Goal: Transaction & Acquisition: Purchase product/service

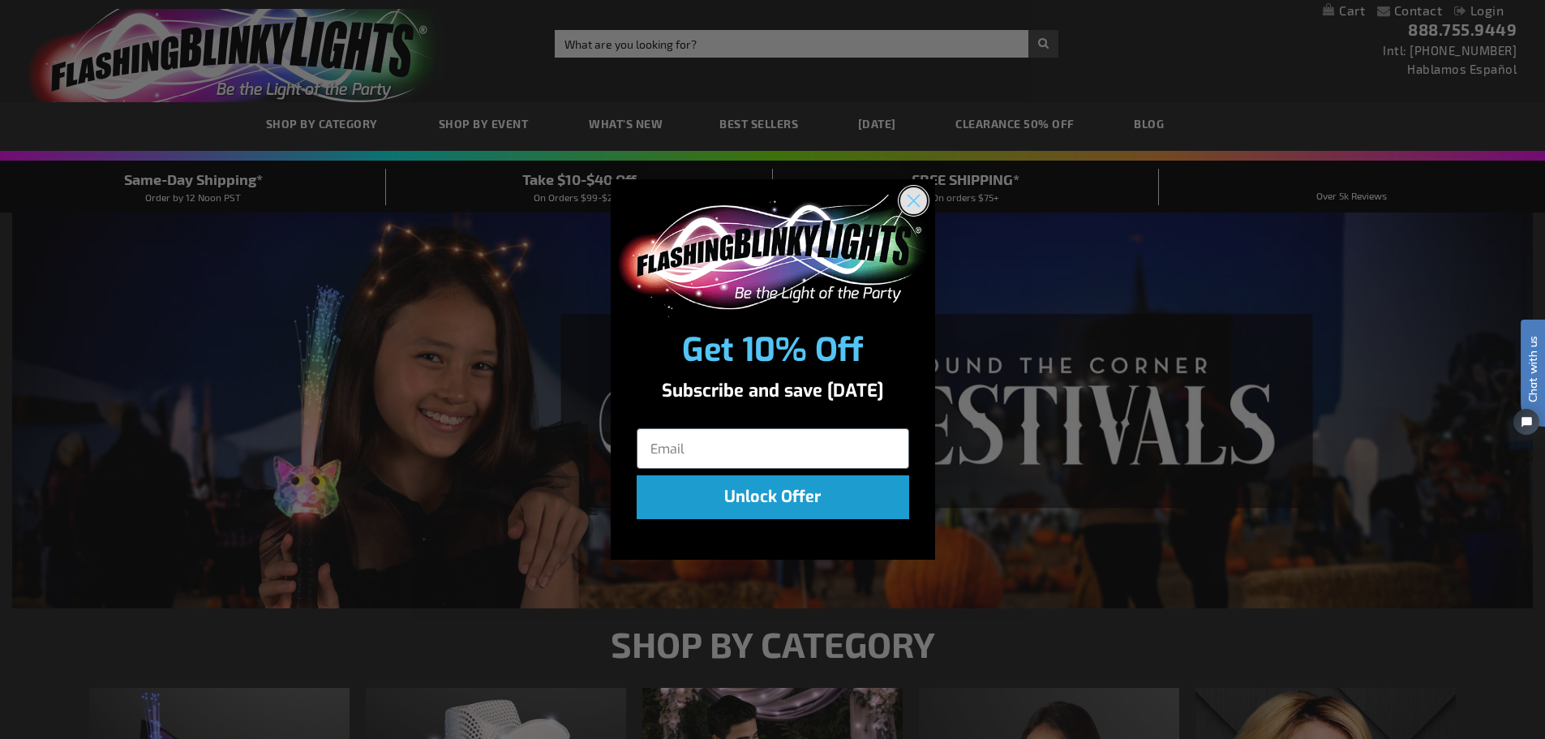
click at [906, 196] on circle "Close dialog" at bounding box center [913, 200] width 27 height 27
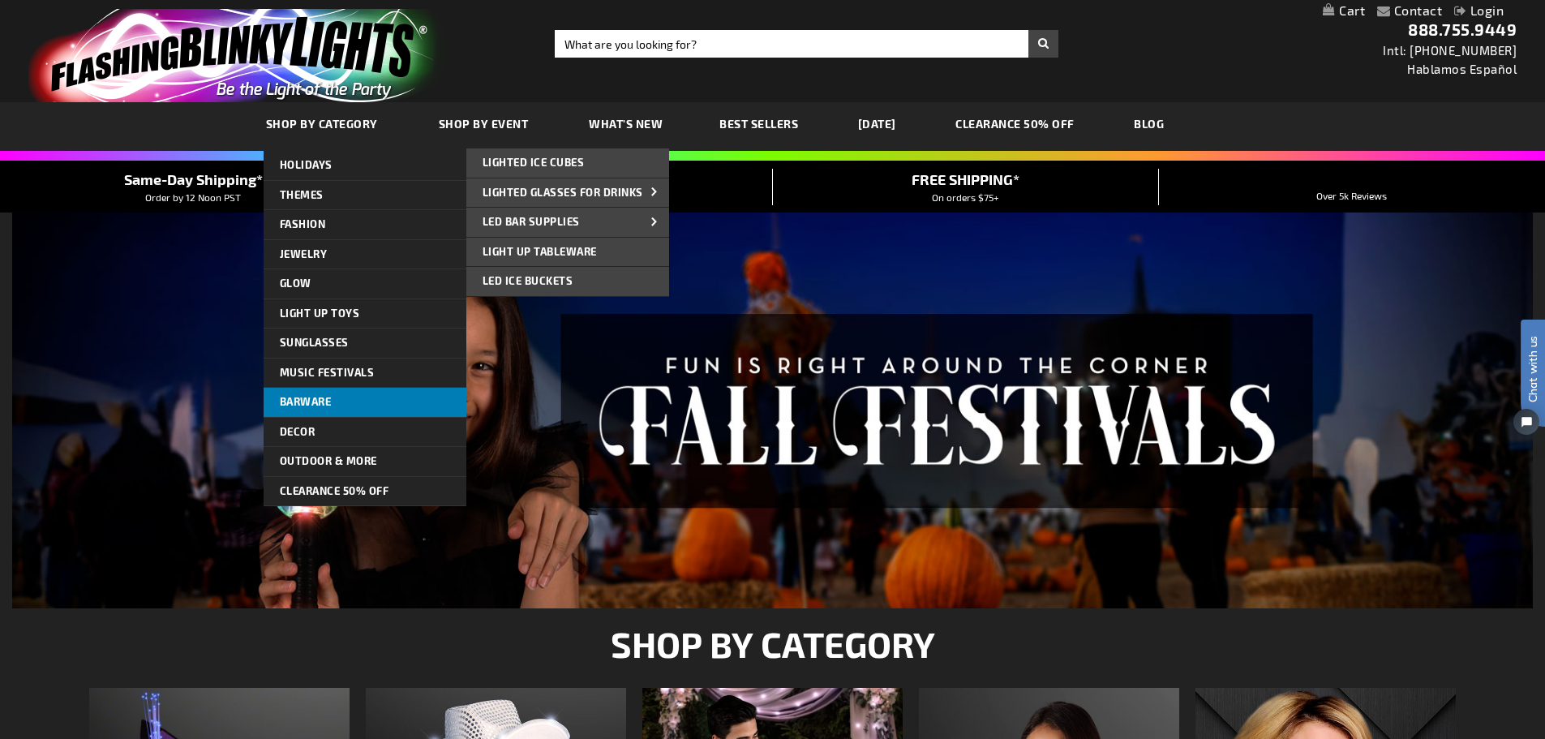
click at [289, 403] on span "Barware" at bounding box center [306, 401] width 52 height 13
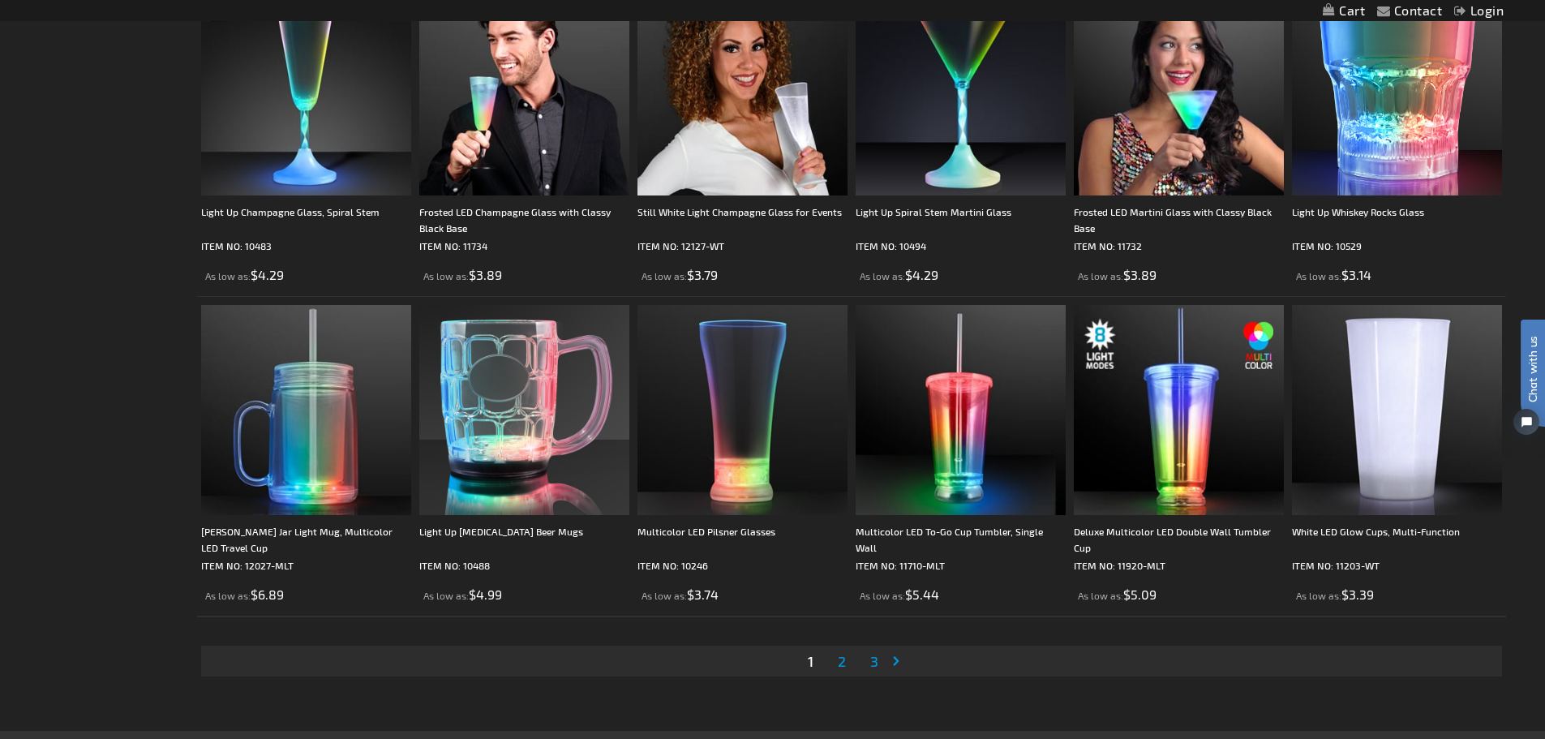
scroll to position [3070, 0]
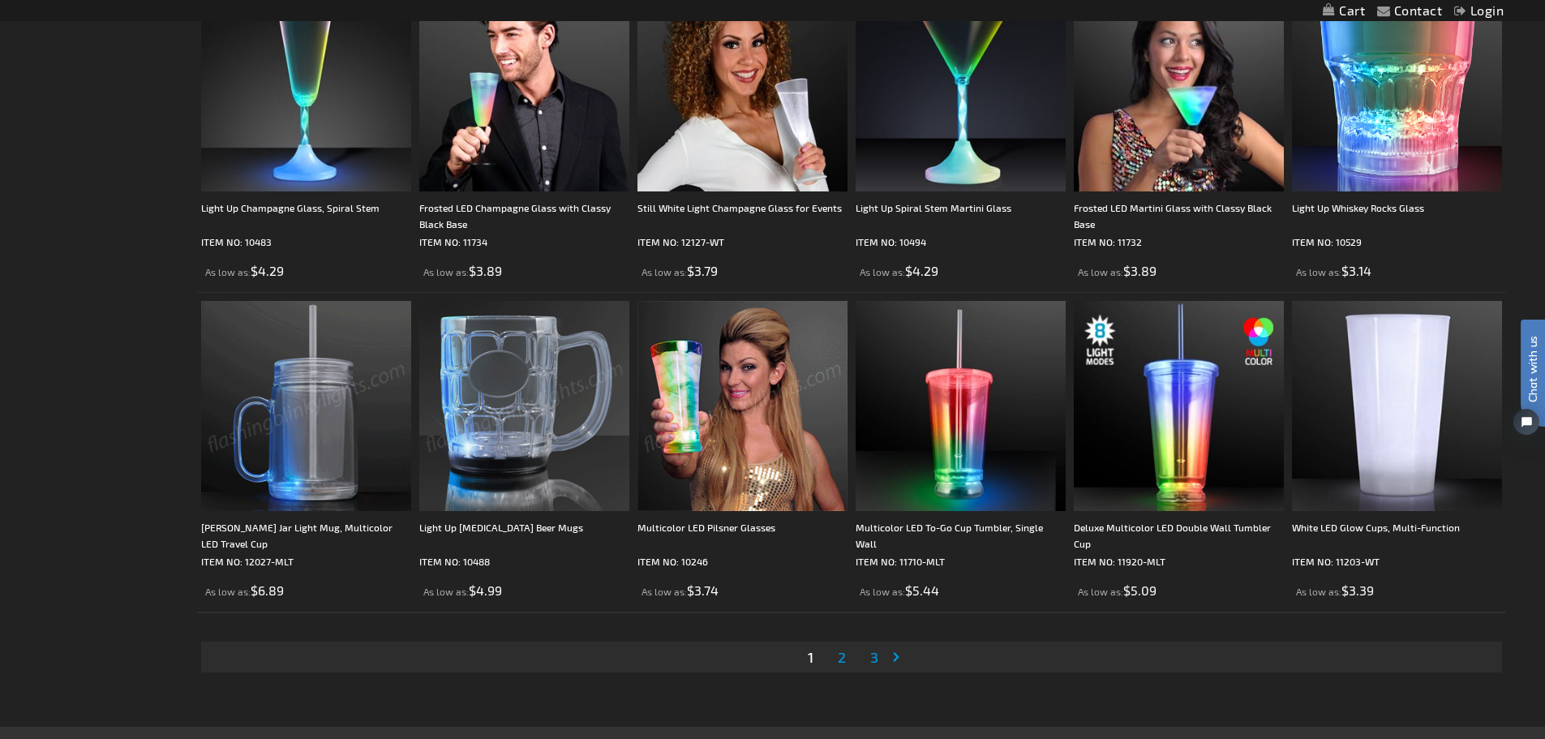
click at [847, 660] on link "Page 2" at bounding box center [842, 657] width 15 height 24
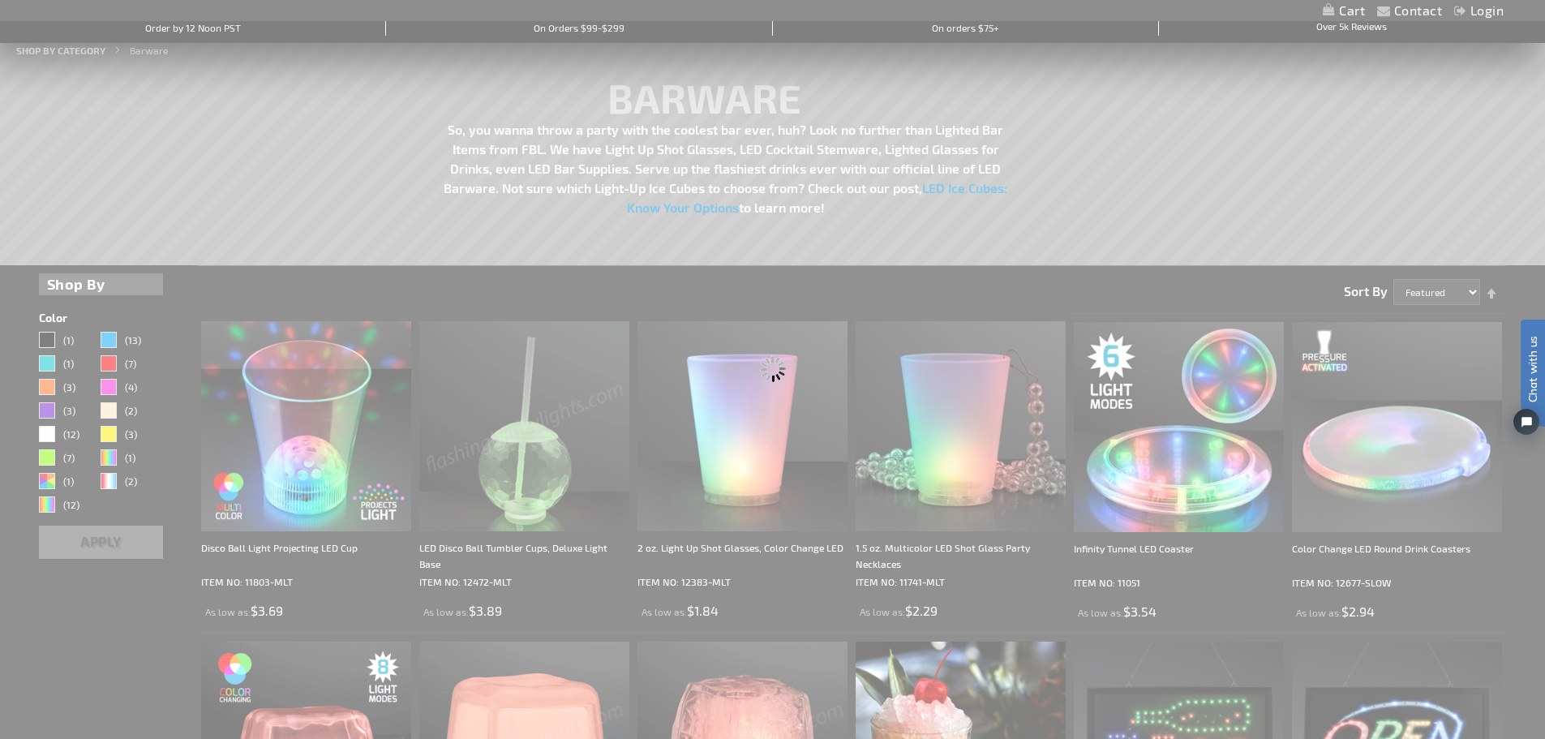
scroll to position [14, 0]
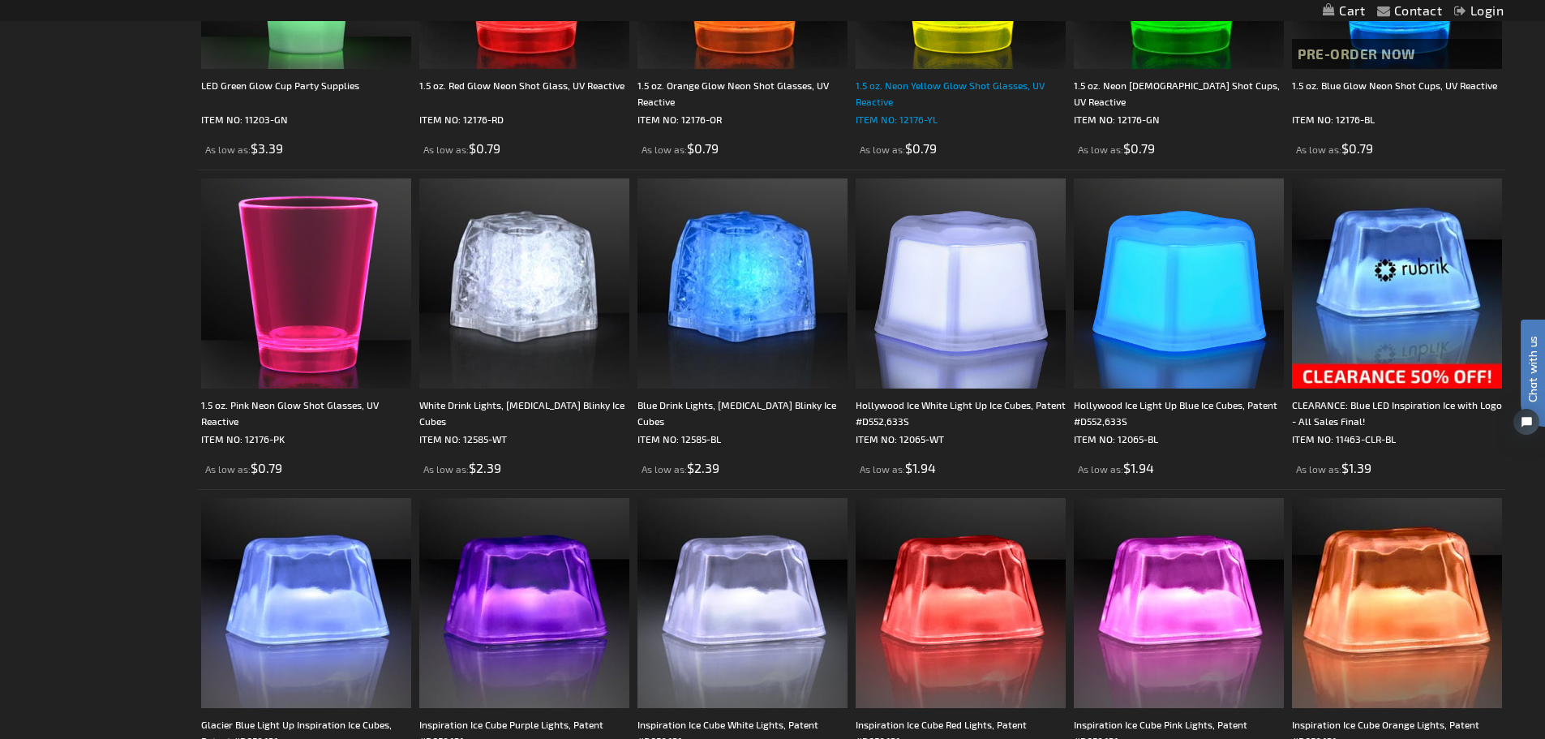
scroll to position [2568, 0]
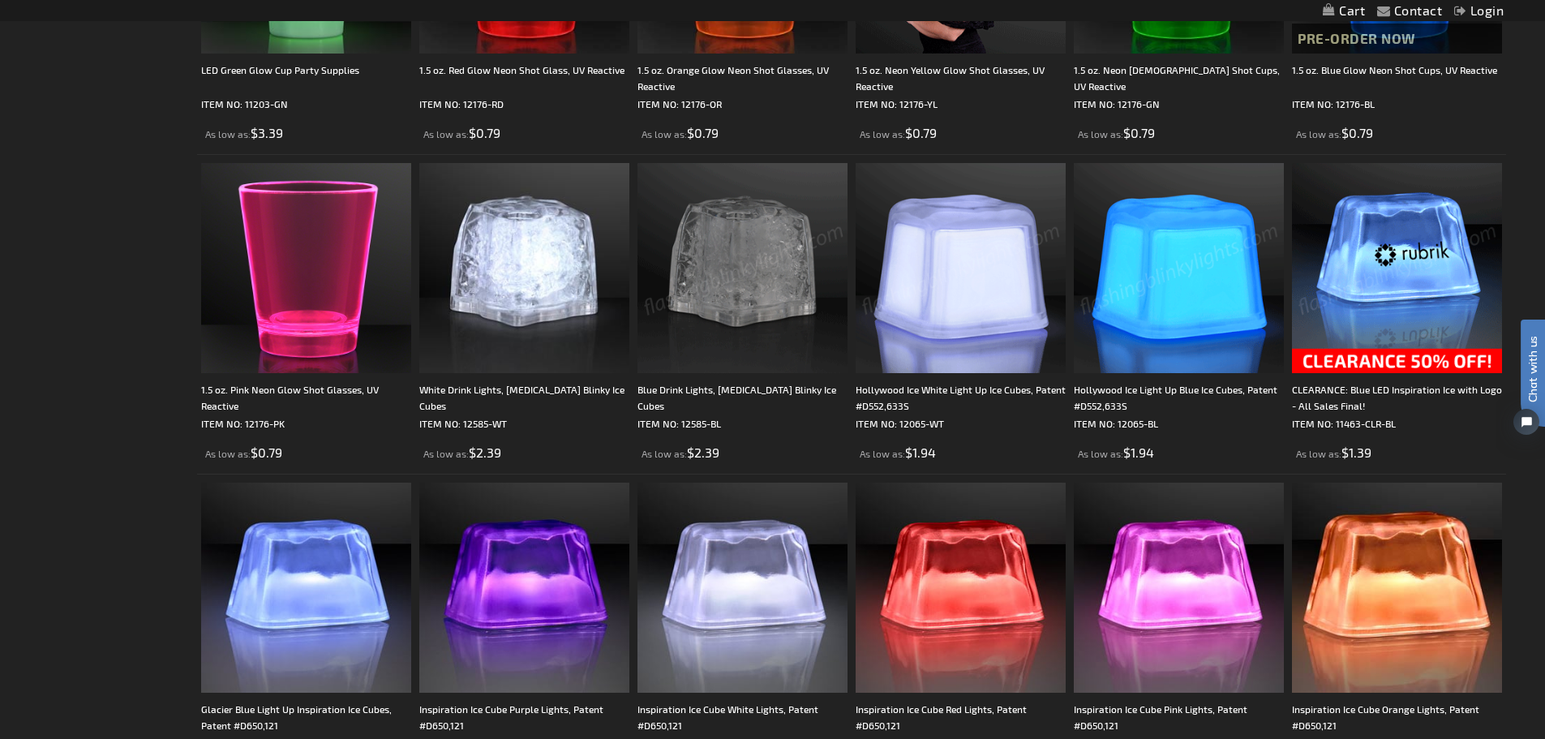
click at [1387, 273] on img at bounding box center [1397, 268] width 210 height 210
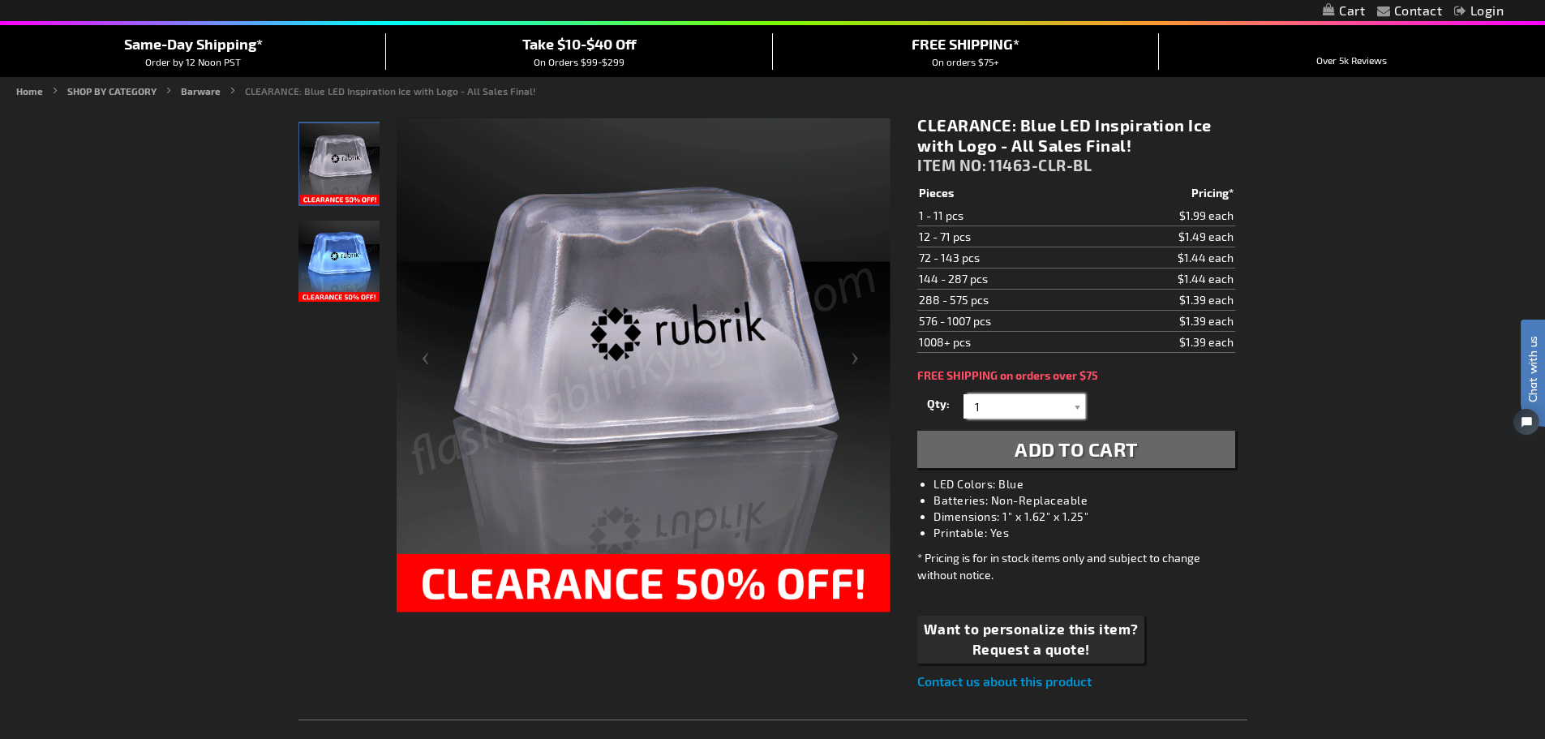
click at [1038, 408] on input "1" at bounding box center [1027, 406] width 118 height 24
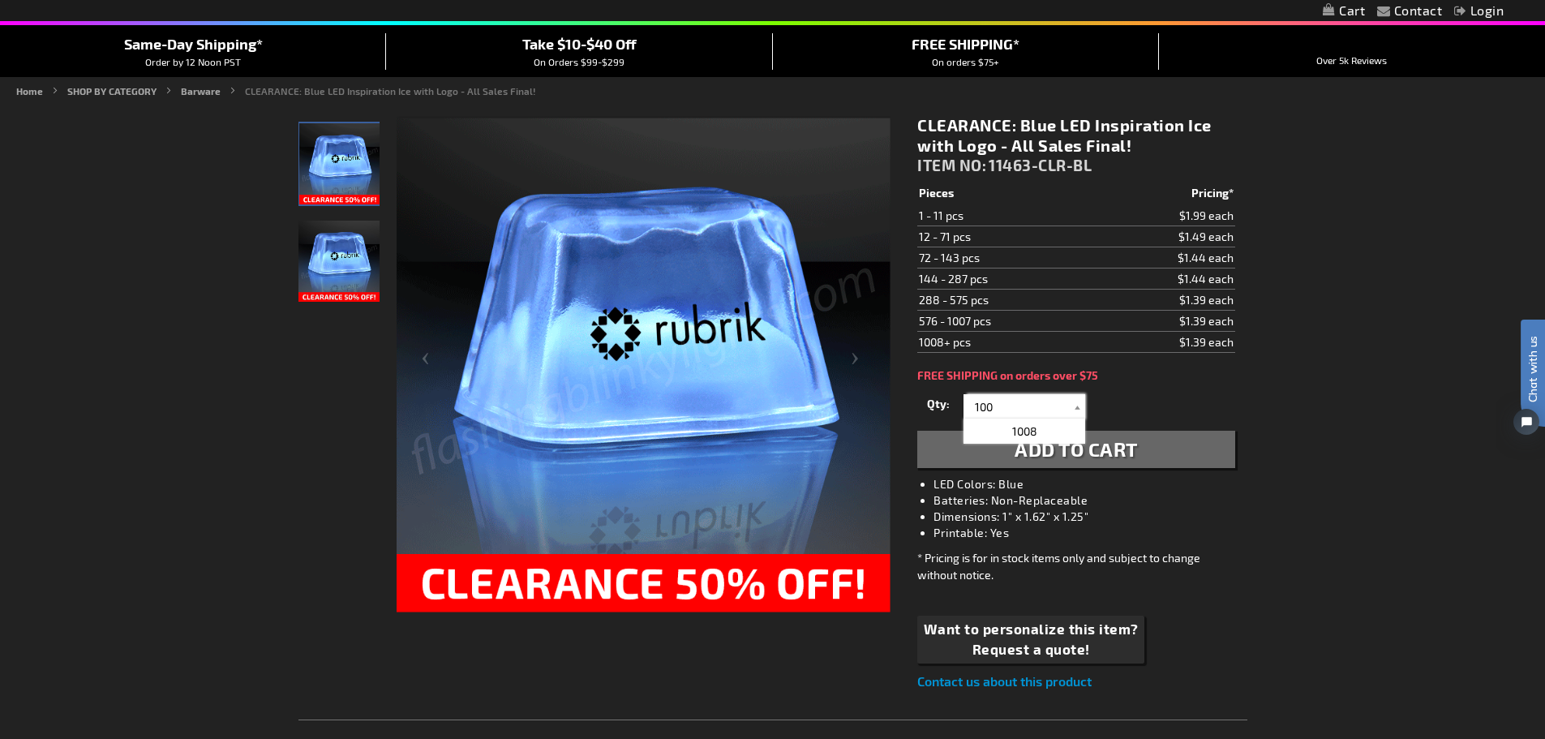
type input "100"
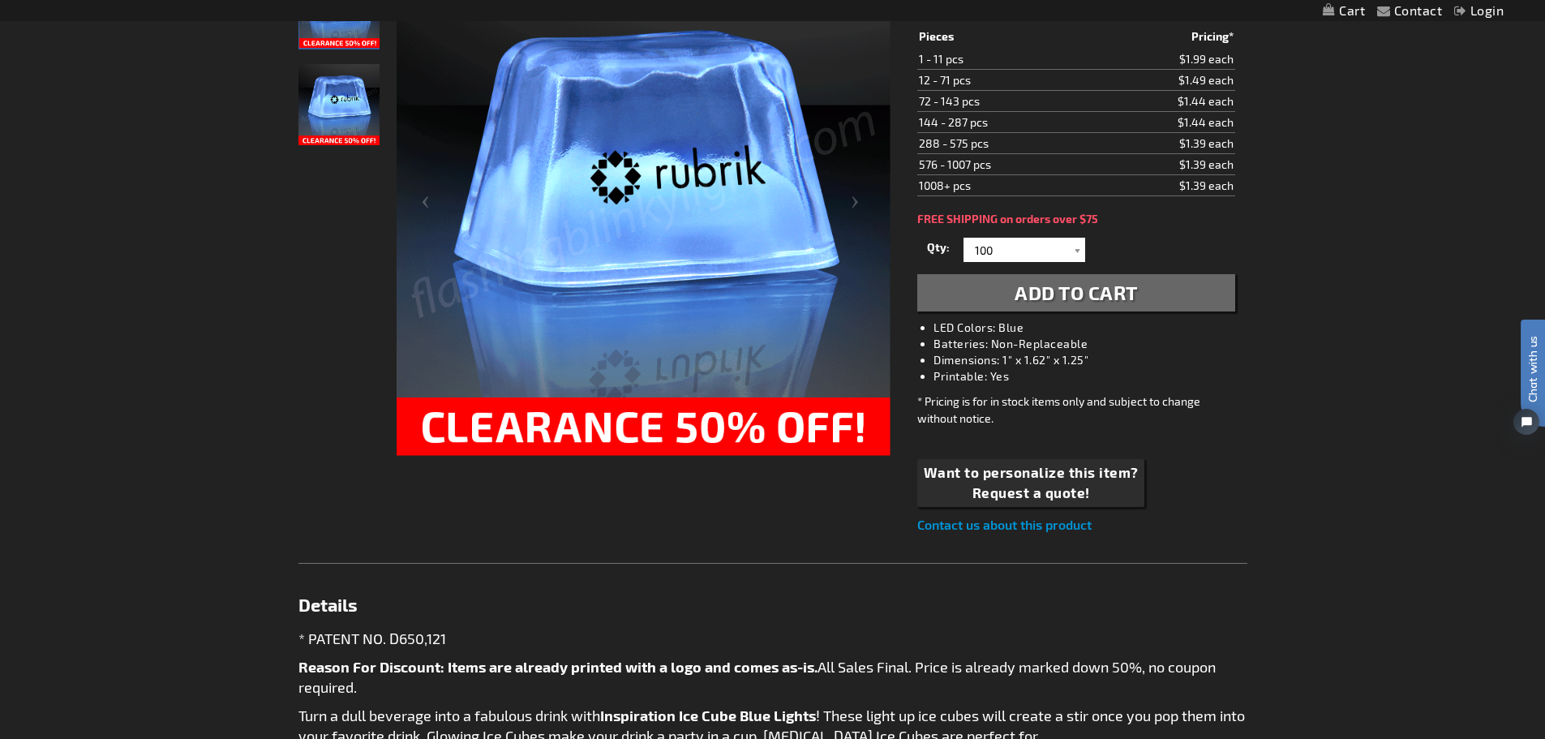
scroll to position [342, 0]
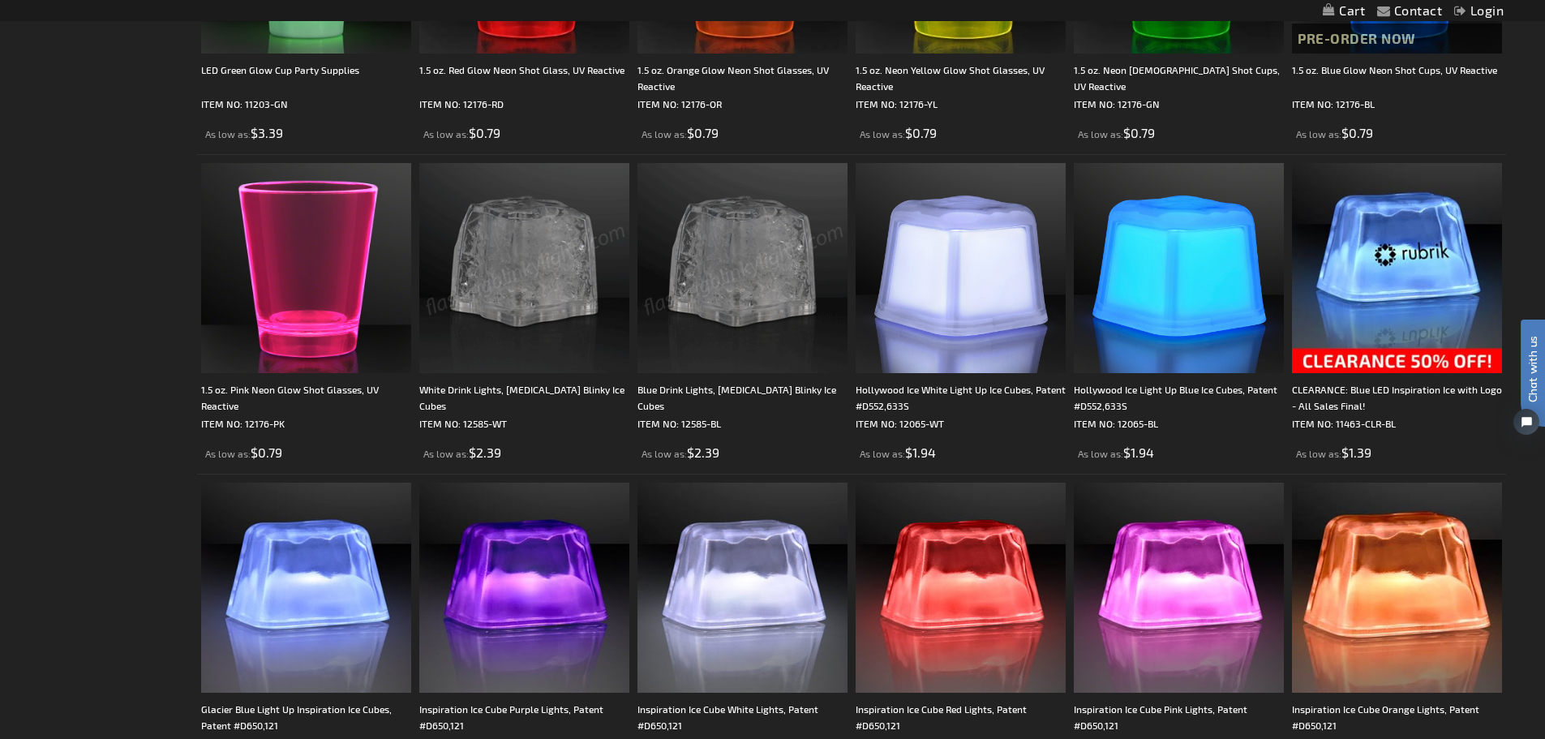
scroll to position [2751, 0]
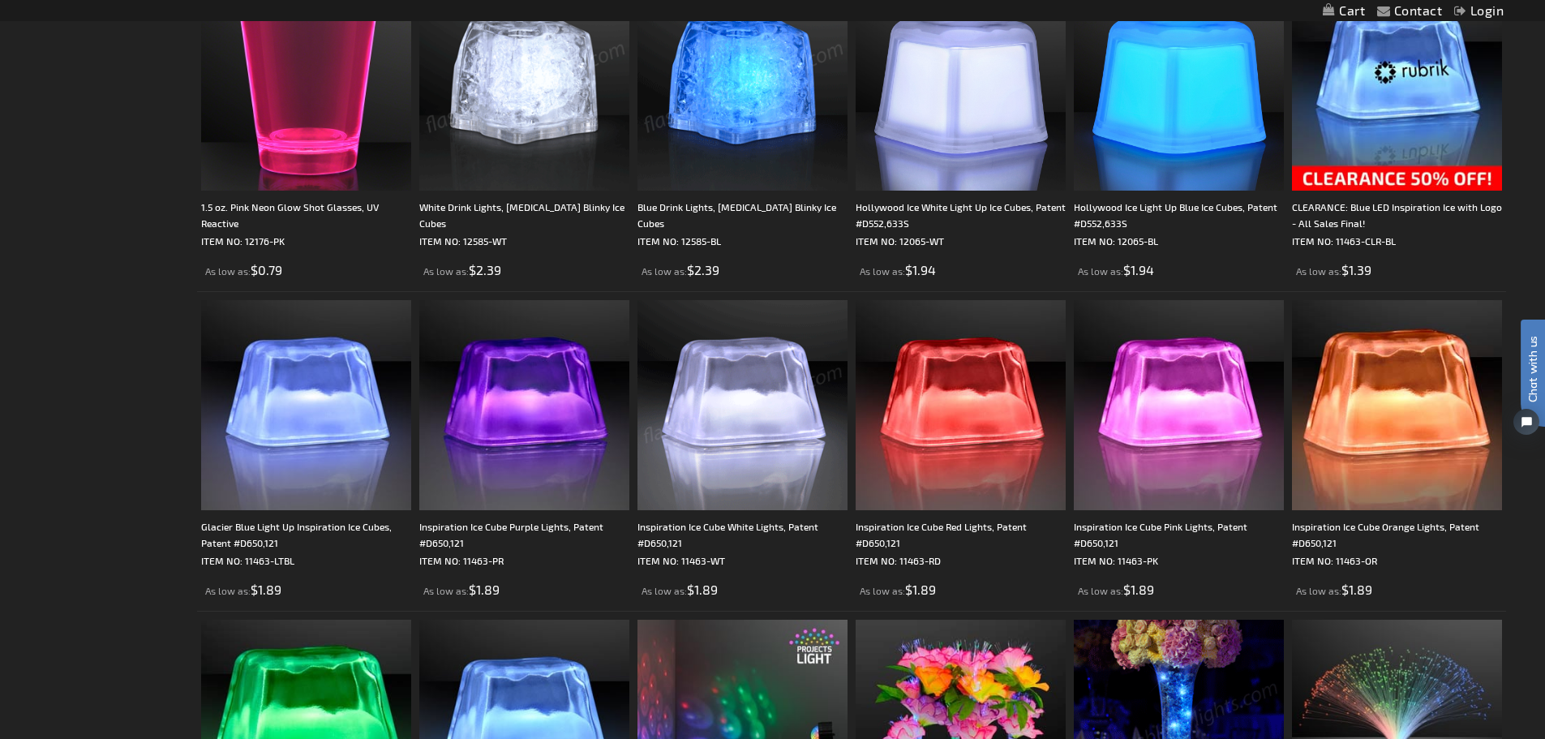
click at [729, 437] on img at bounding box center [743, 405] width 210 height 210
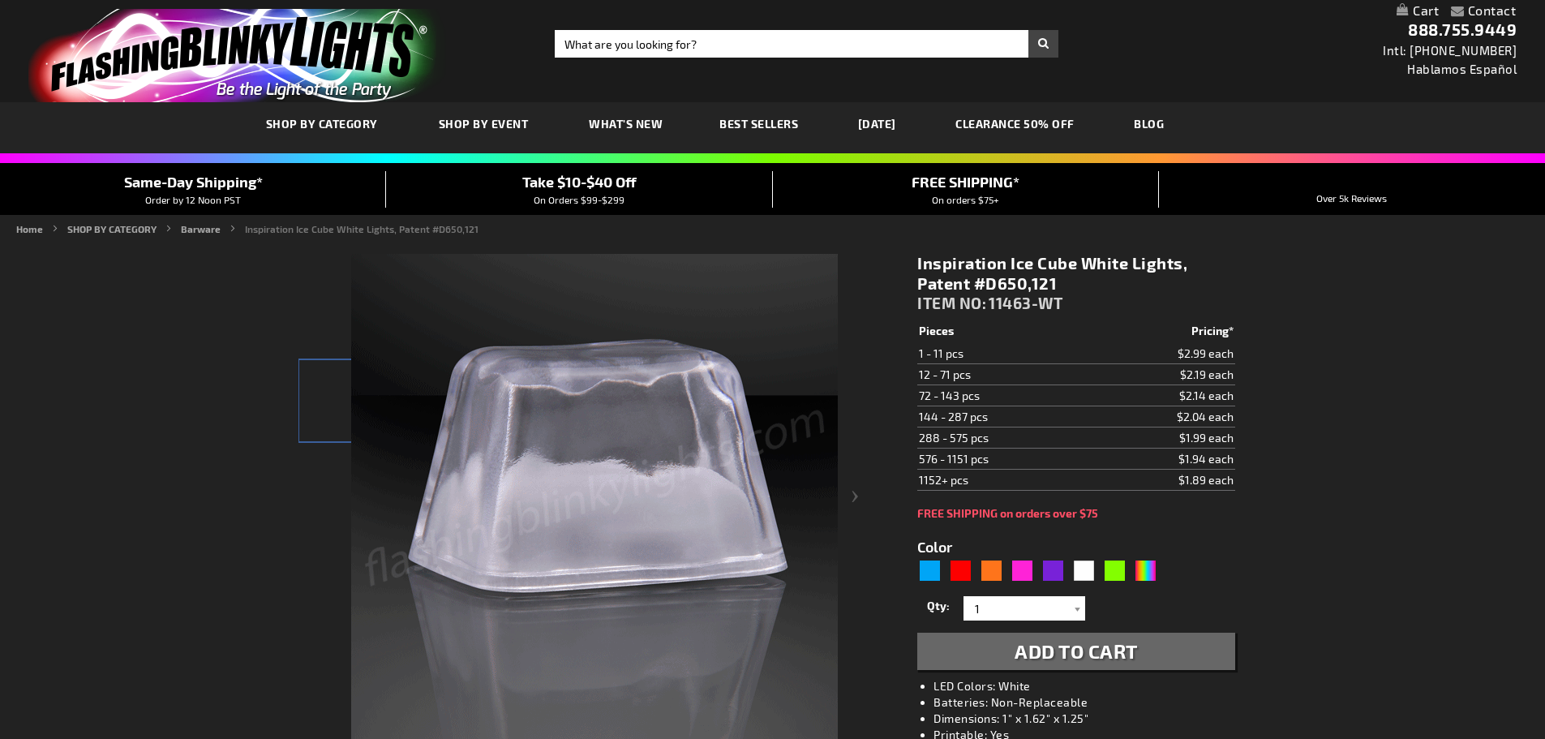
type input "5646"
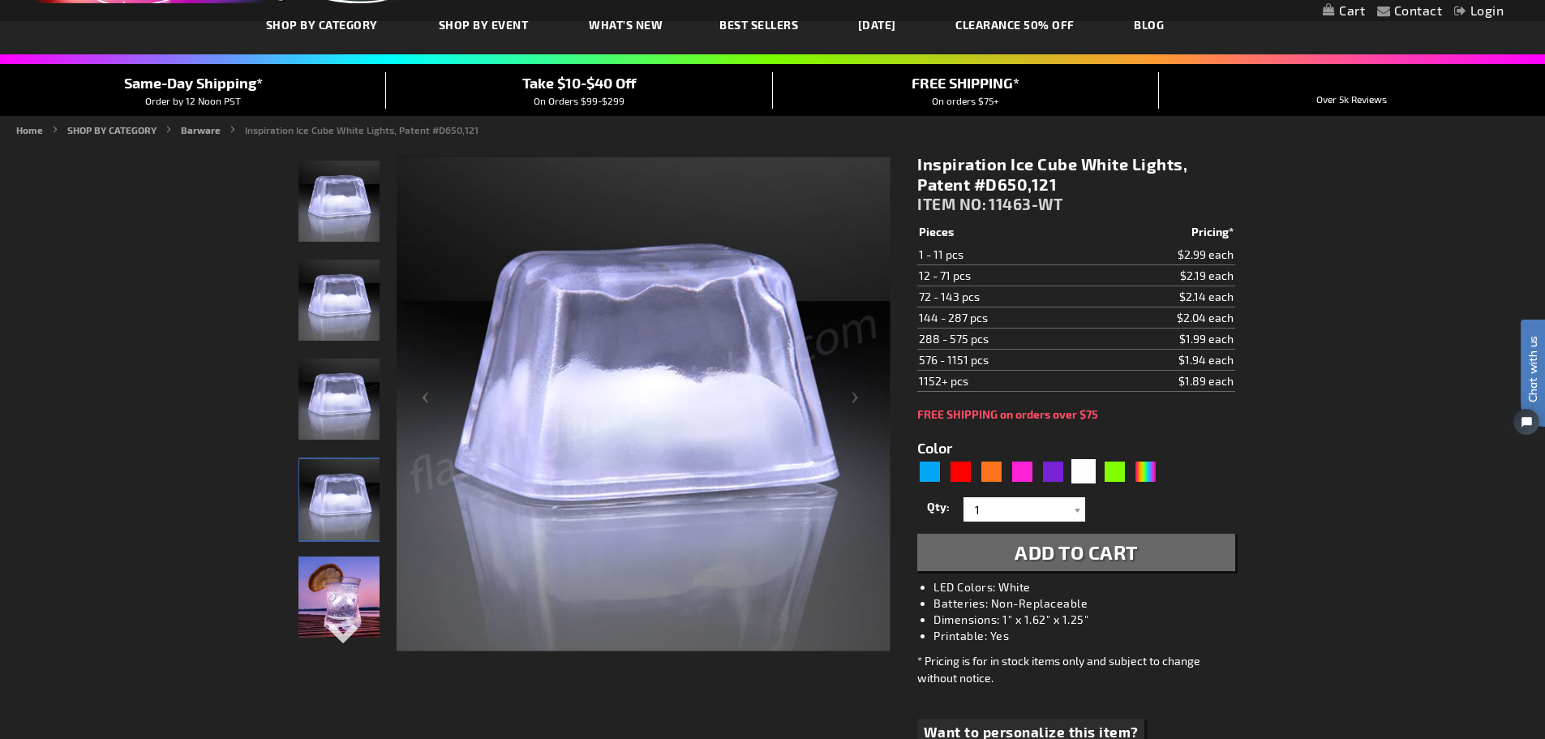
scroll to position [100, 0]
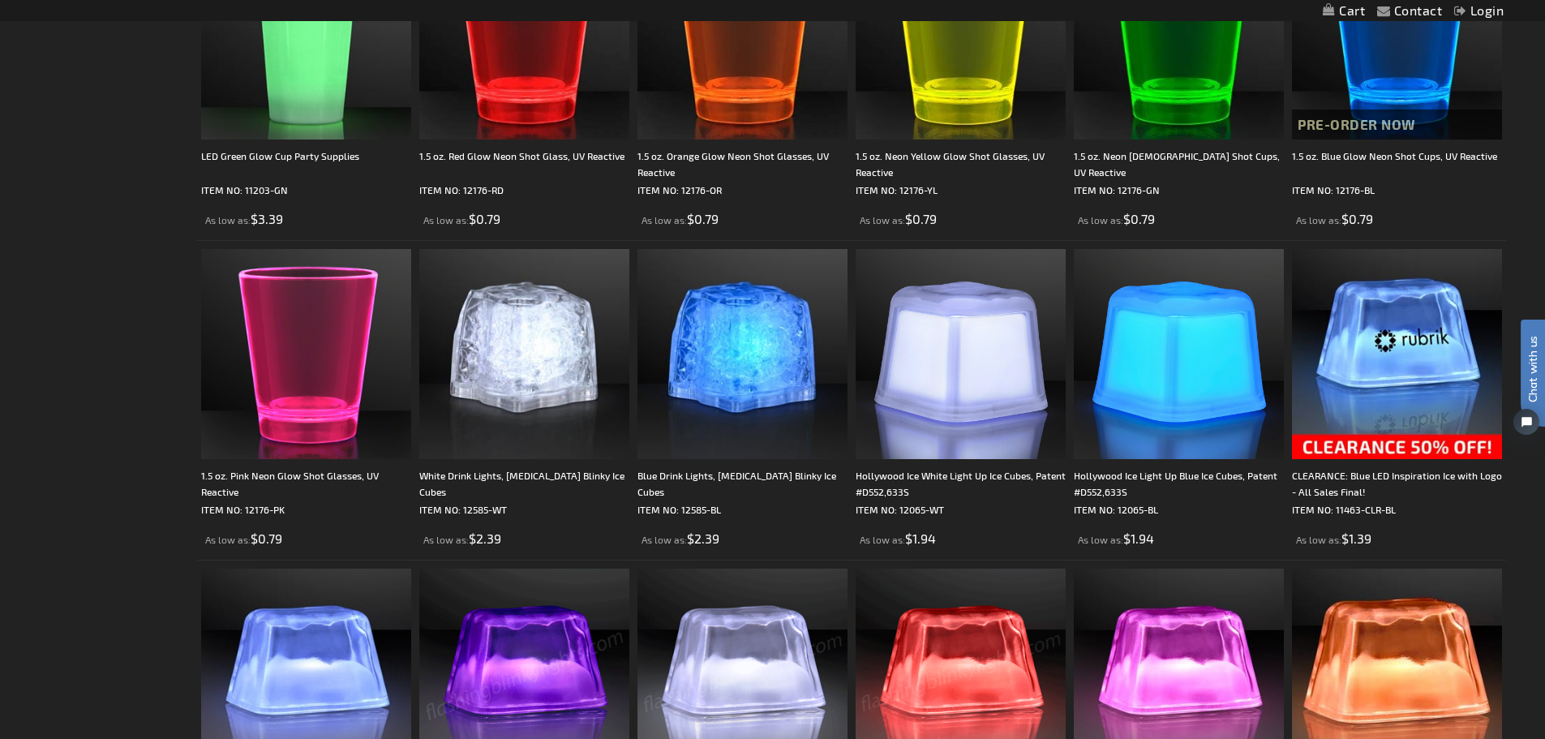
scroll to position [2476, 0]
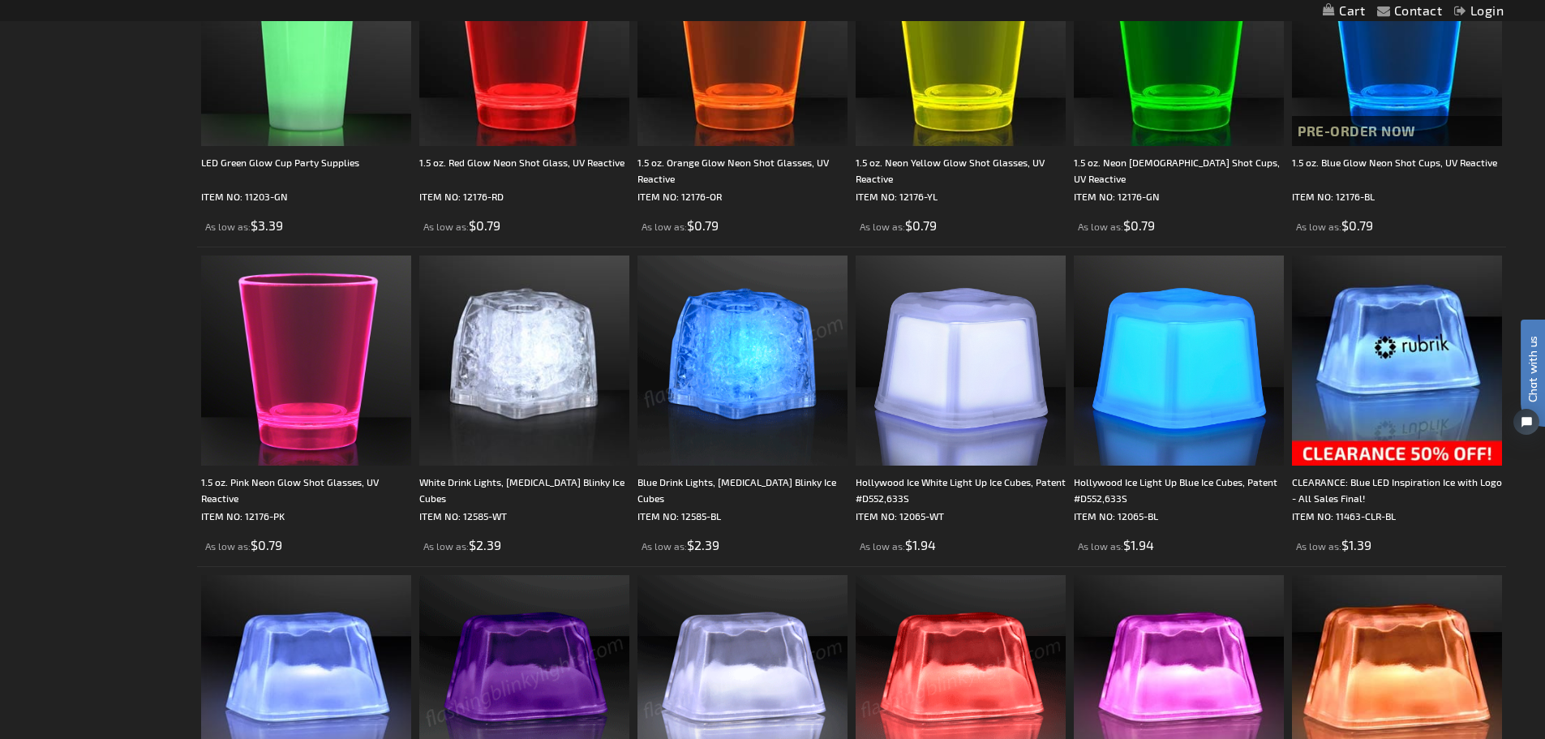
click at [792, 363] on img at bounding box center [743, 361] width 210 height 210
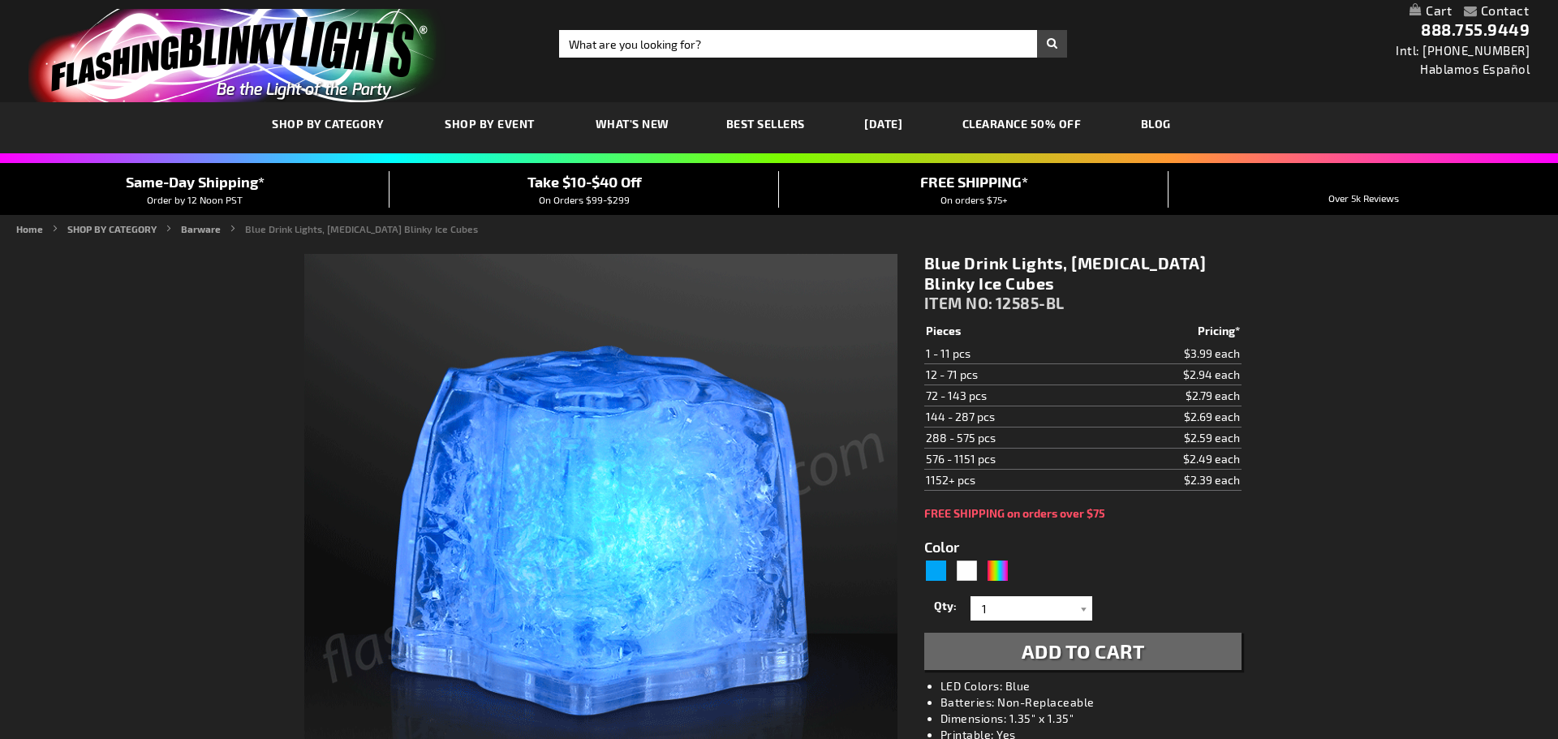
type input "5629"
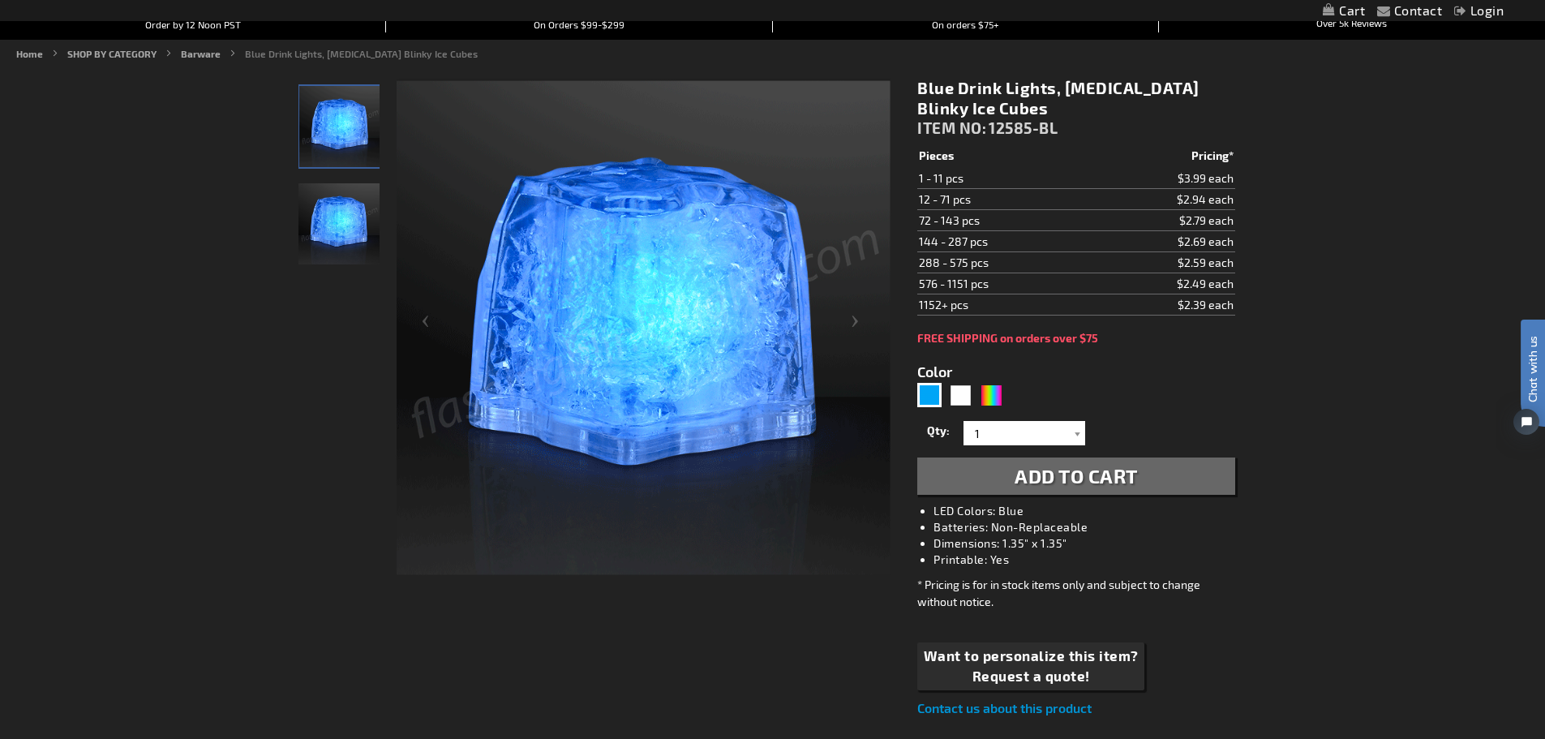
scroll to position [176, 0]
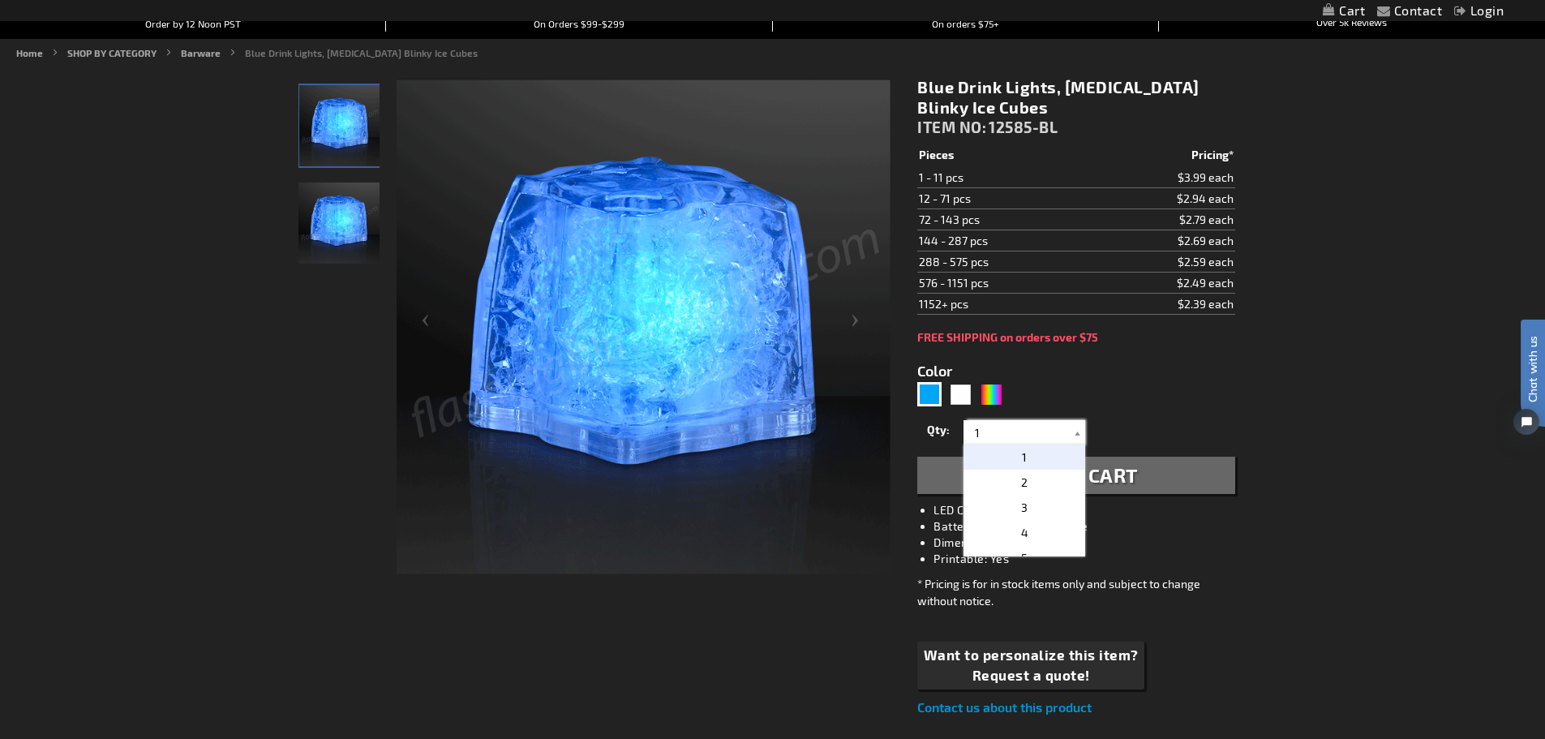
click at [1055, 432] on input "1" at bounding box center [1027, 432] width 118 height 24
type input "100"
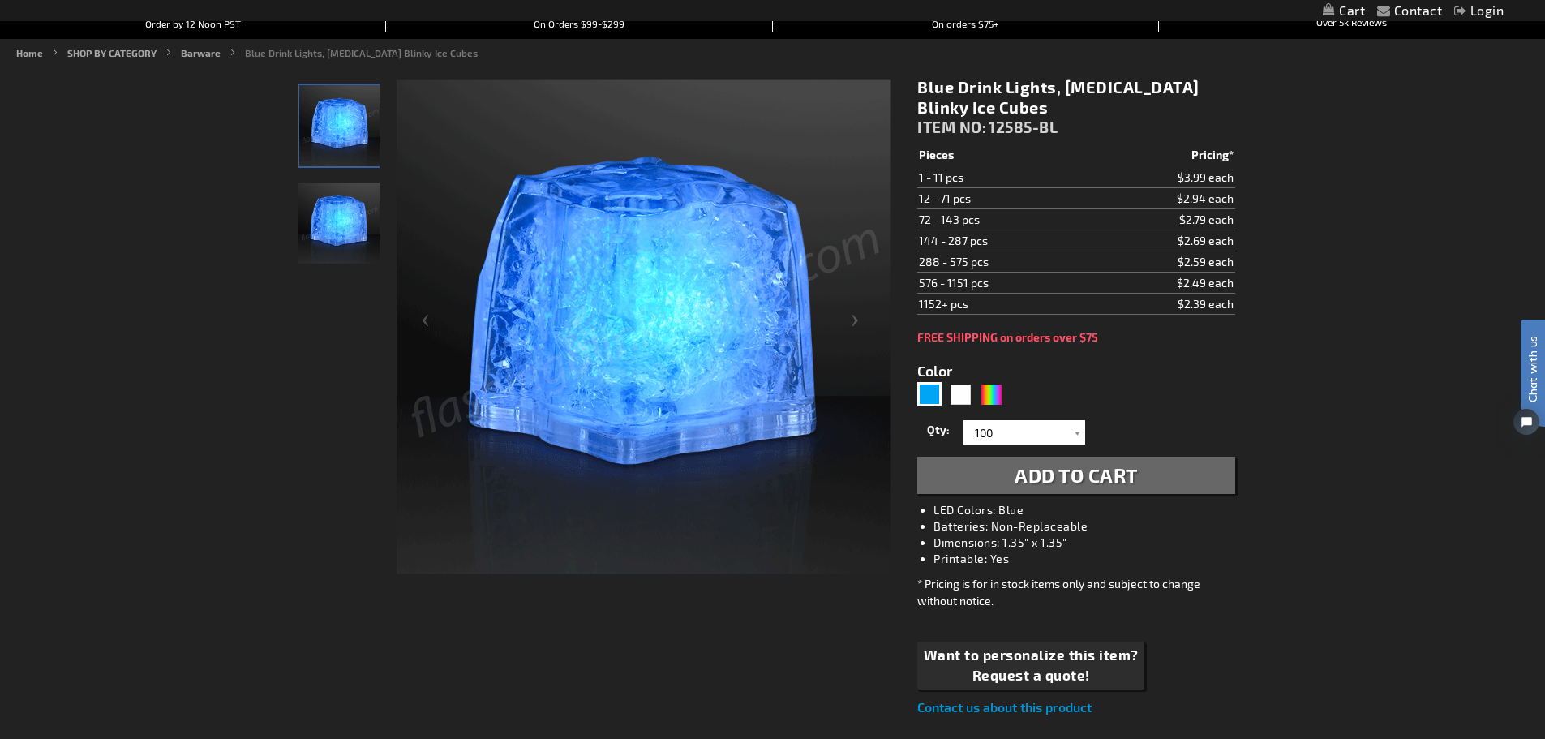
click at [1058, 479] on span "Add to Cart" at bounding box center [1076, 475] width 123 height 24
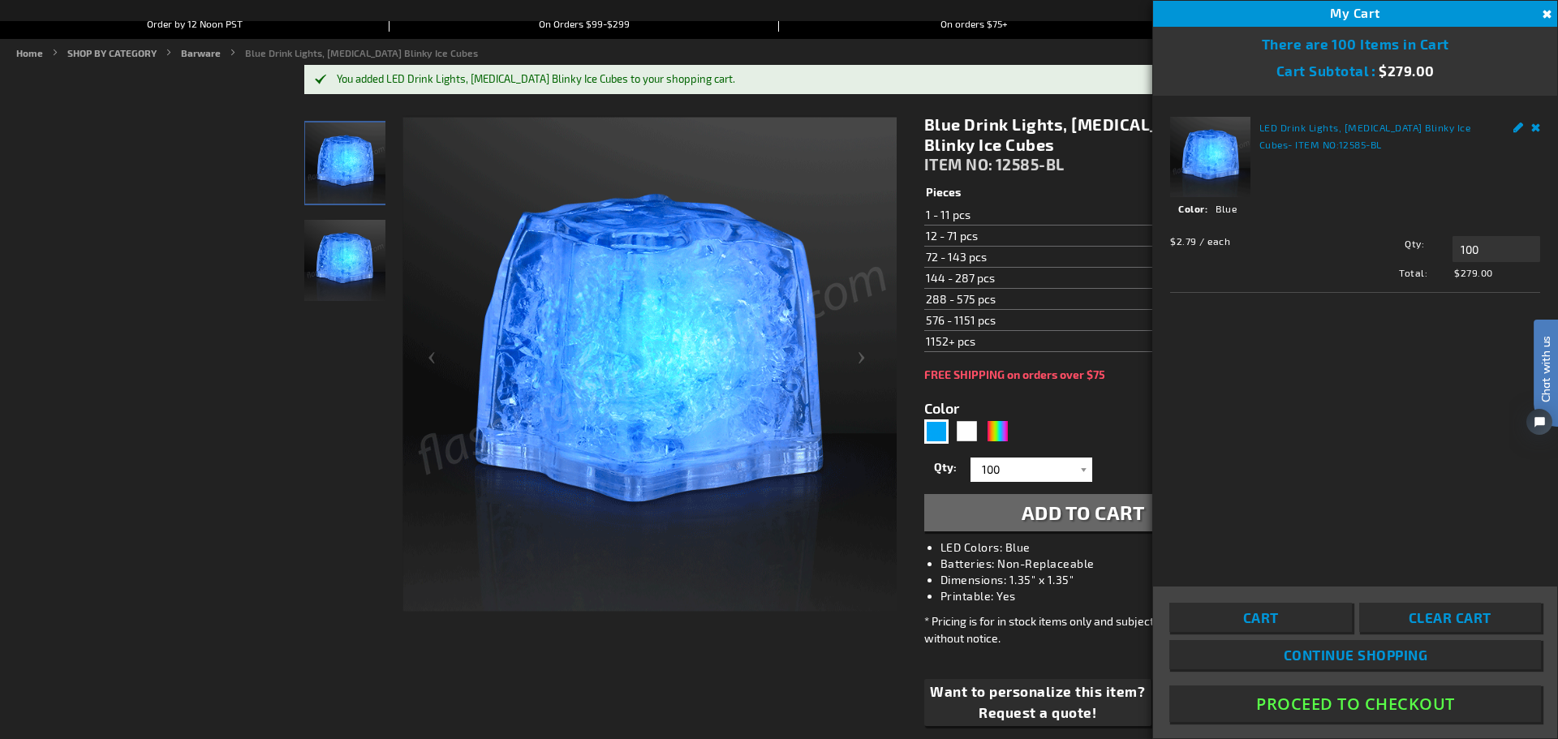
click at [1115, 402] on form "Color 5629 Qty 1 2 3 4 5 6 7 8 9 10 11 12 24 36 48 60" at bounding box center [1082, 456] width 317 height 150
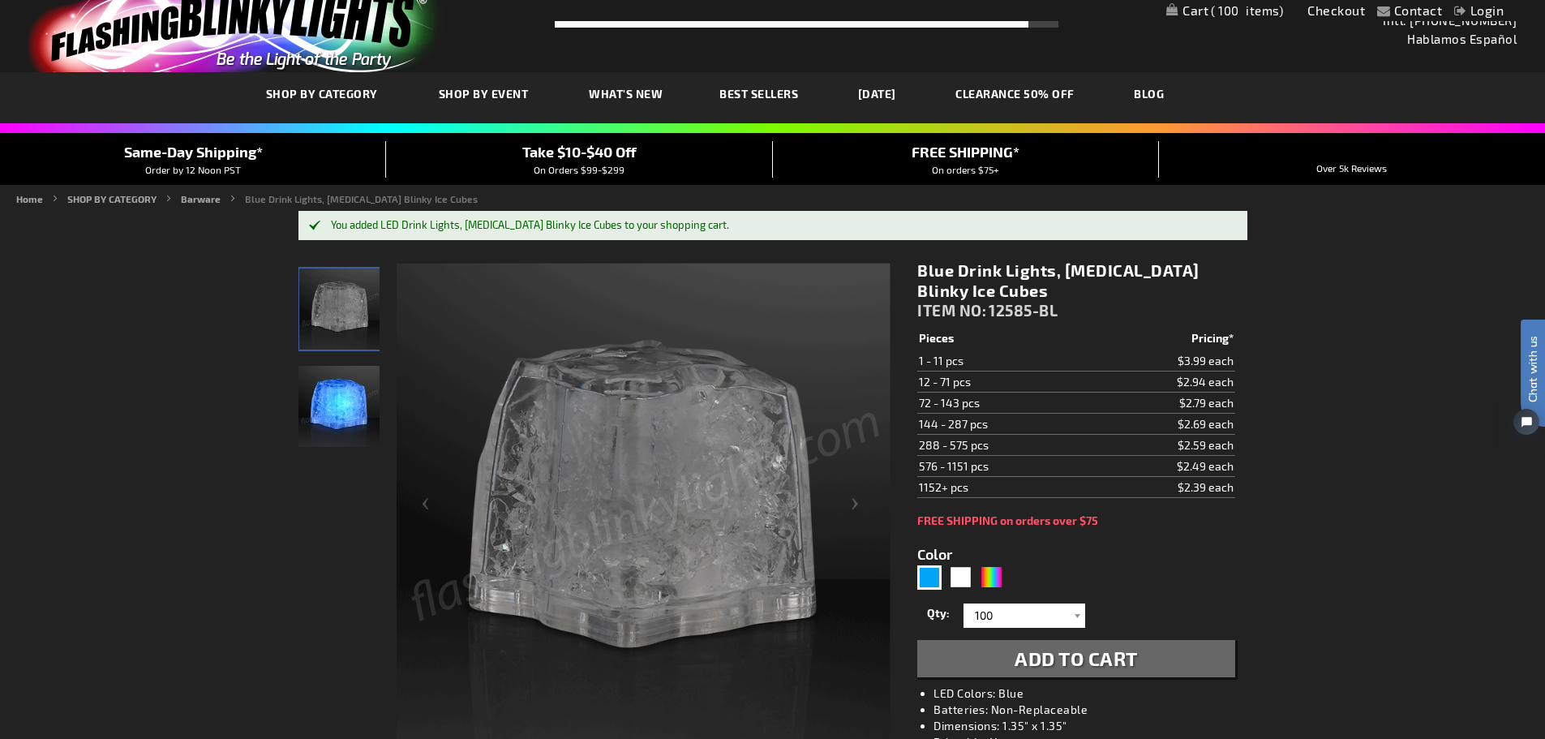
scroll to position [23, 0]
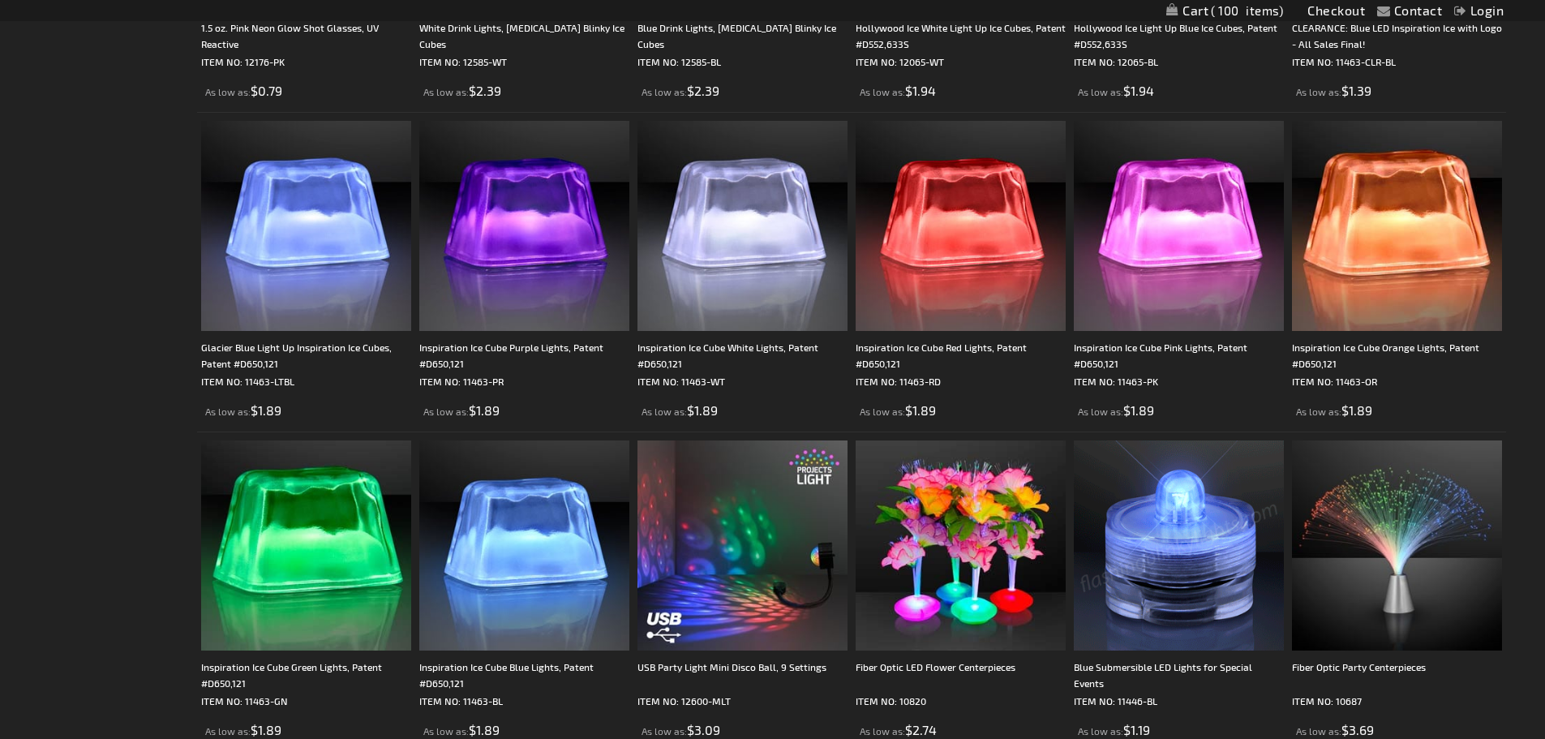
scroll to position [2932, 0]
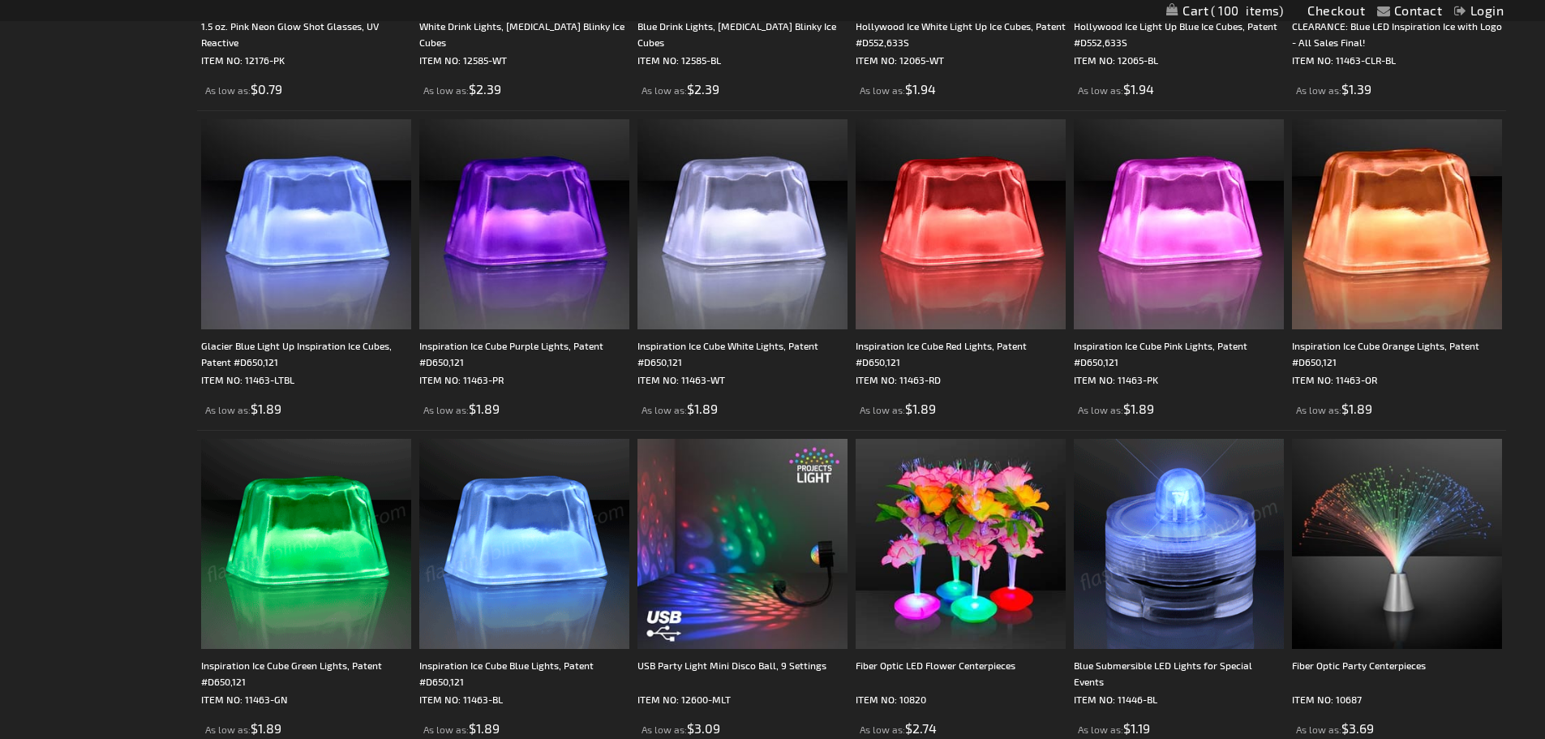
click at [510, 505] on img at bounding box center [524, 544] width 210 height 210
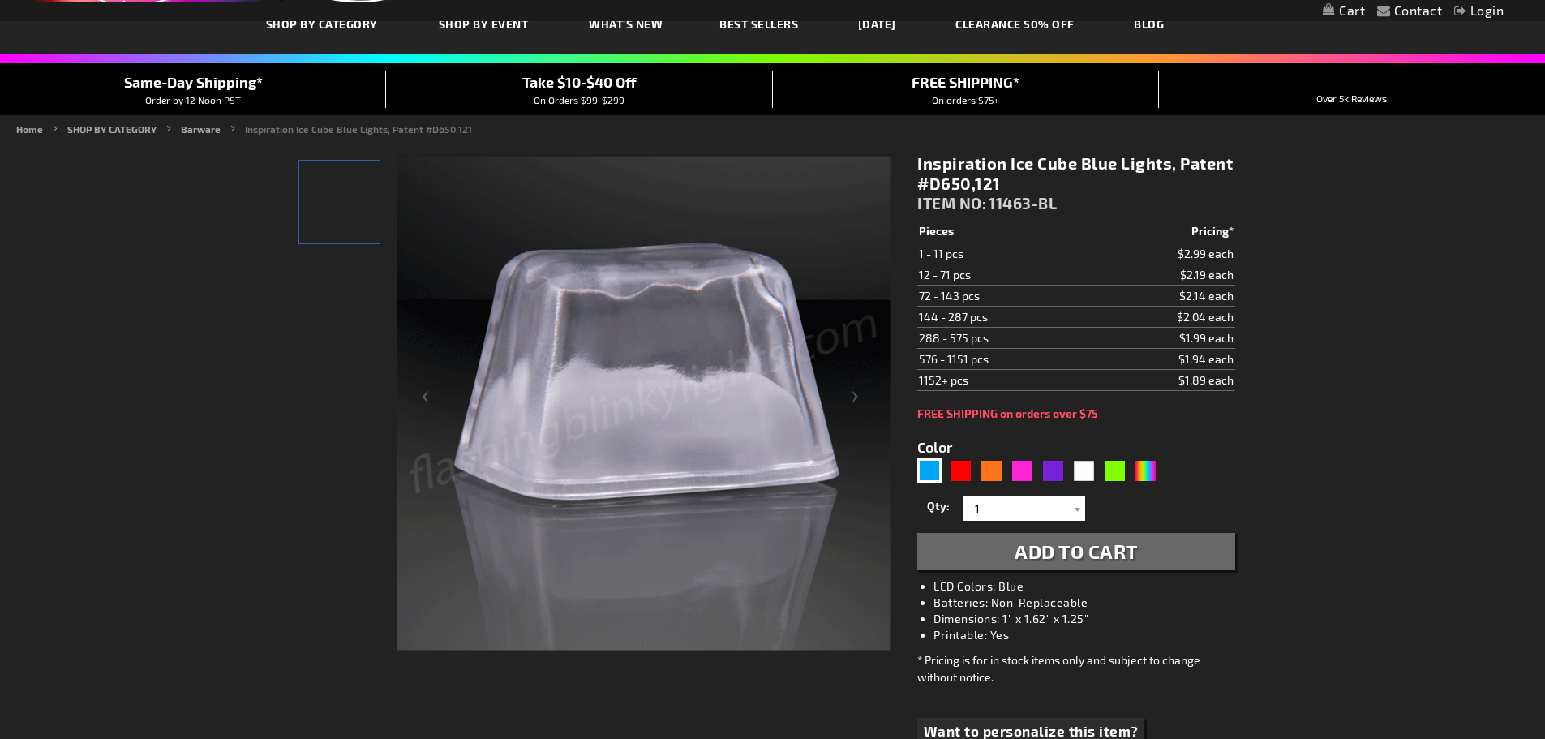
type input "5629"
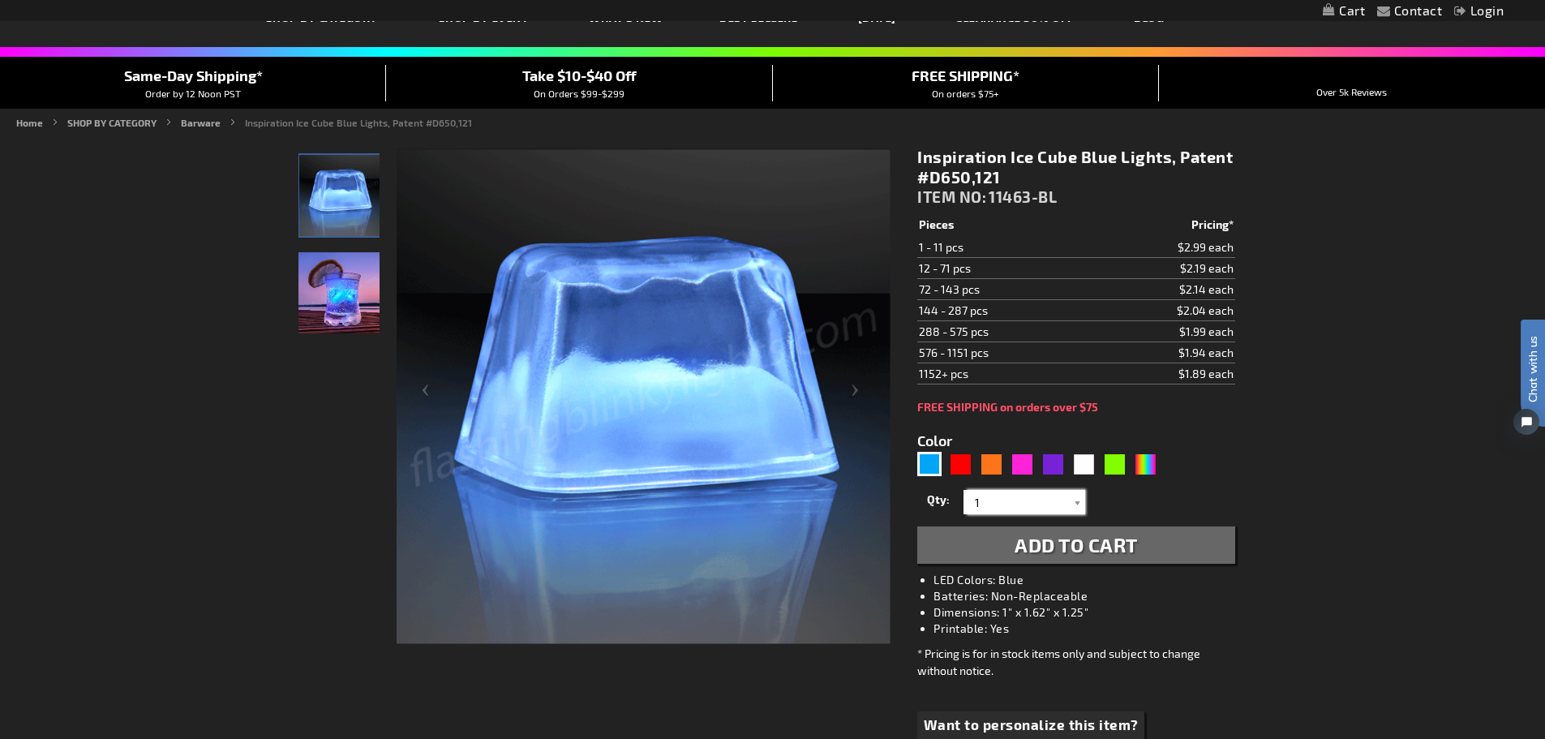
click at [1035, 504] on input "1" at bounding box center [1027, 502] width 118 height 24
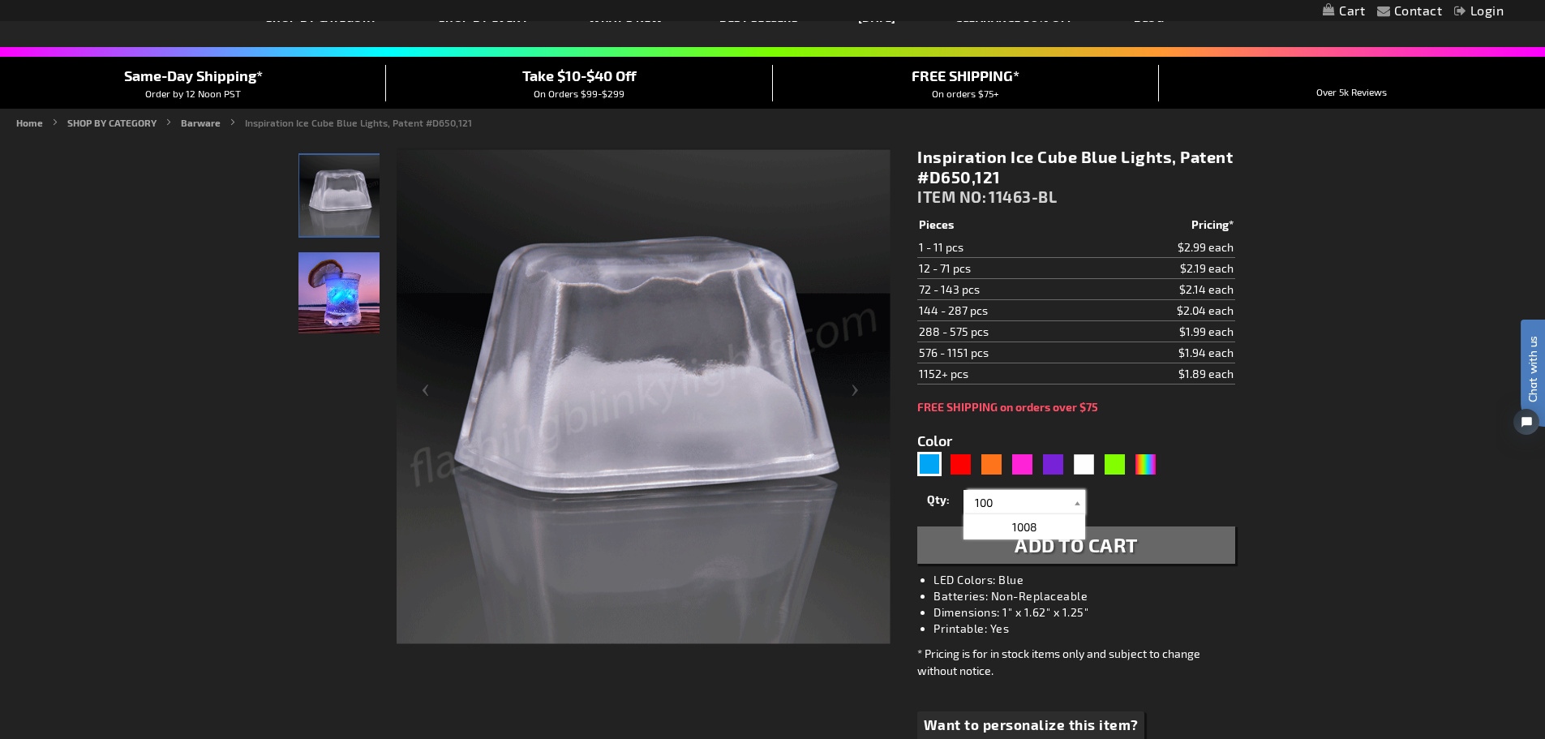
type input "100"
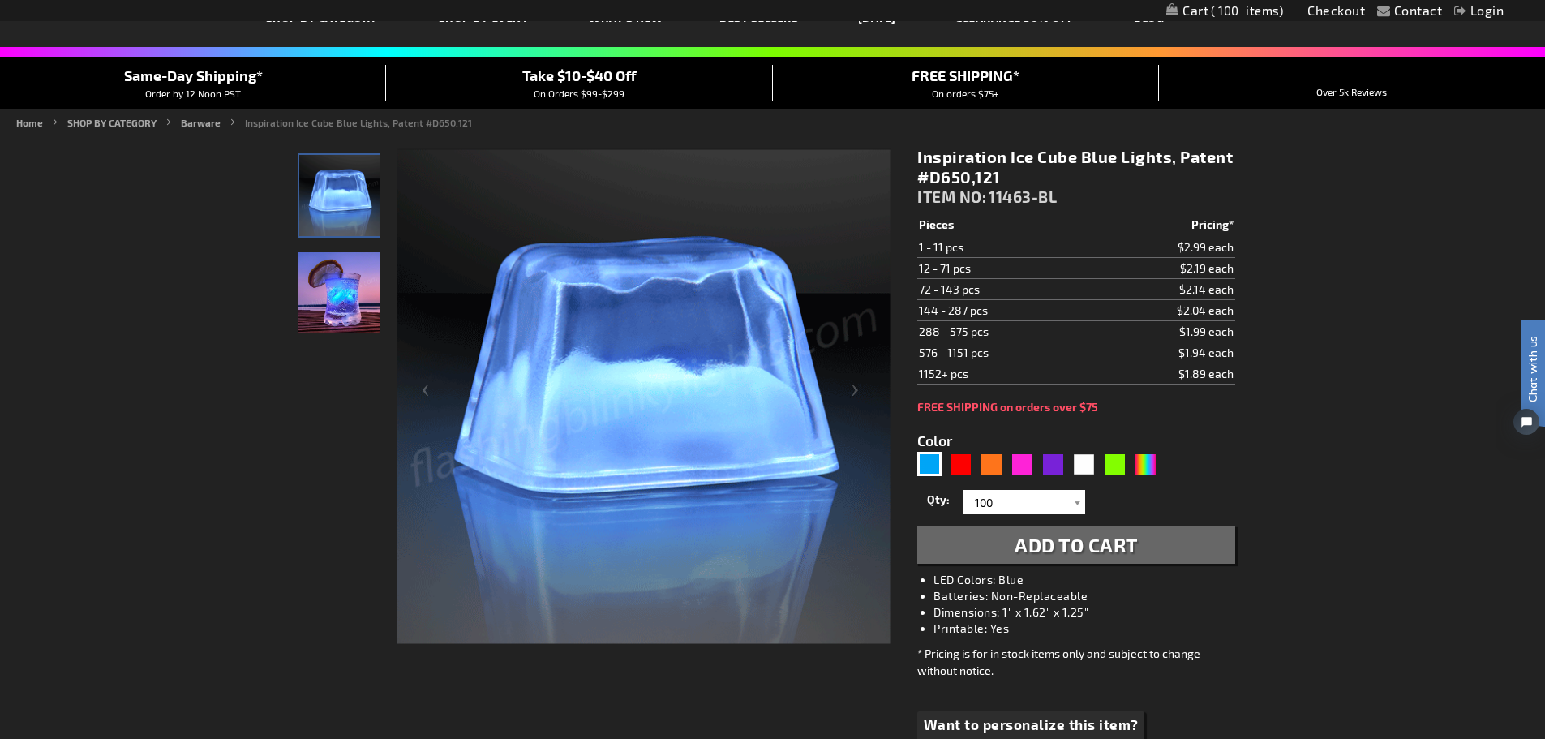
click at [1102, 549] on span "Add to Cart" at bounding box center [1076, 545] width 123 height 24
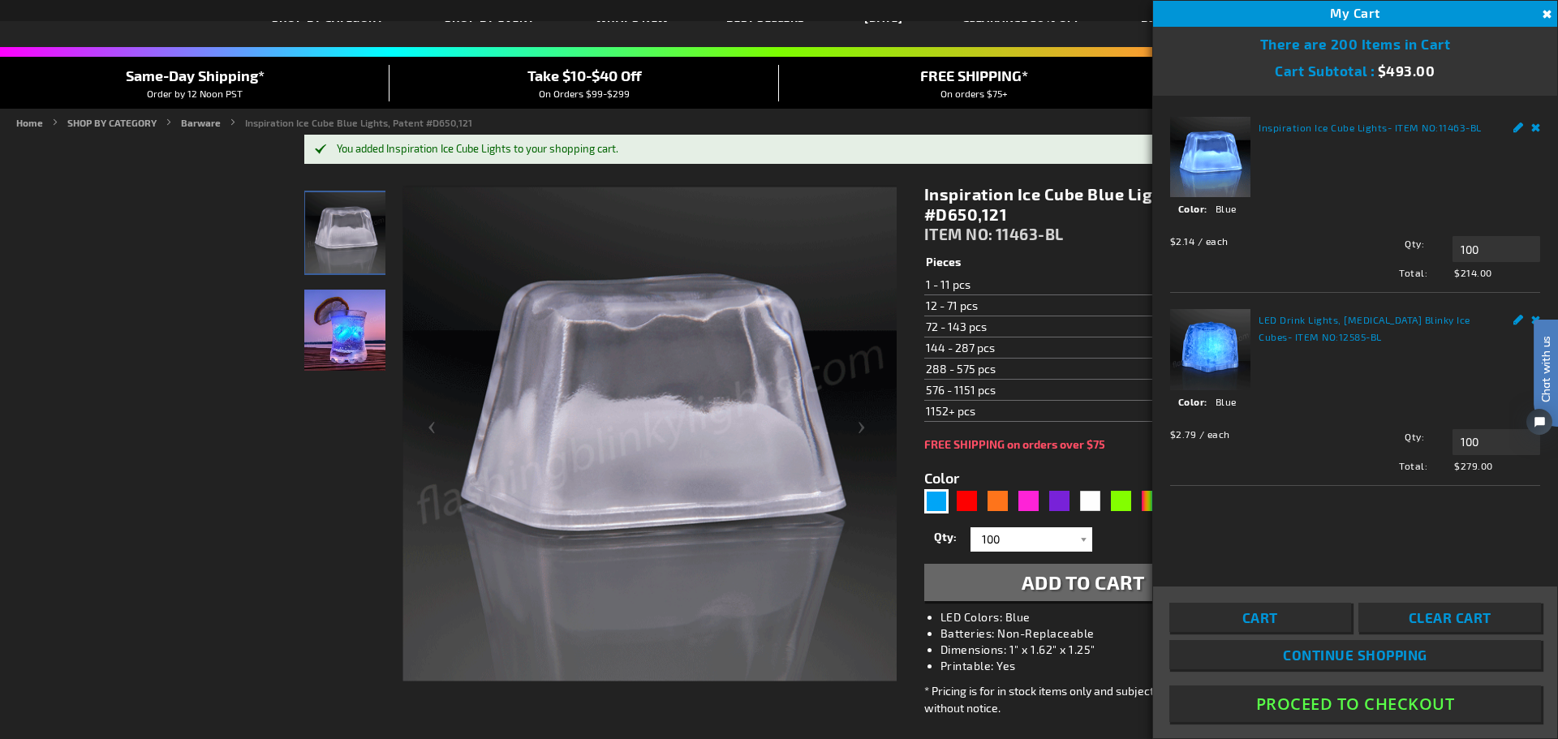
click at [367, 348] on img "LED Light Up Blue Inspiration Ice Cube" at bounding box center [344, 330] width 81 height 81
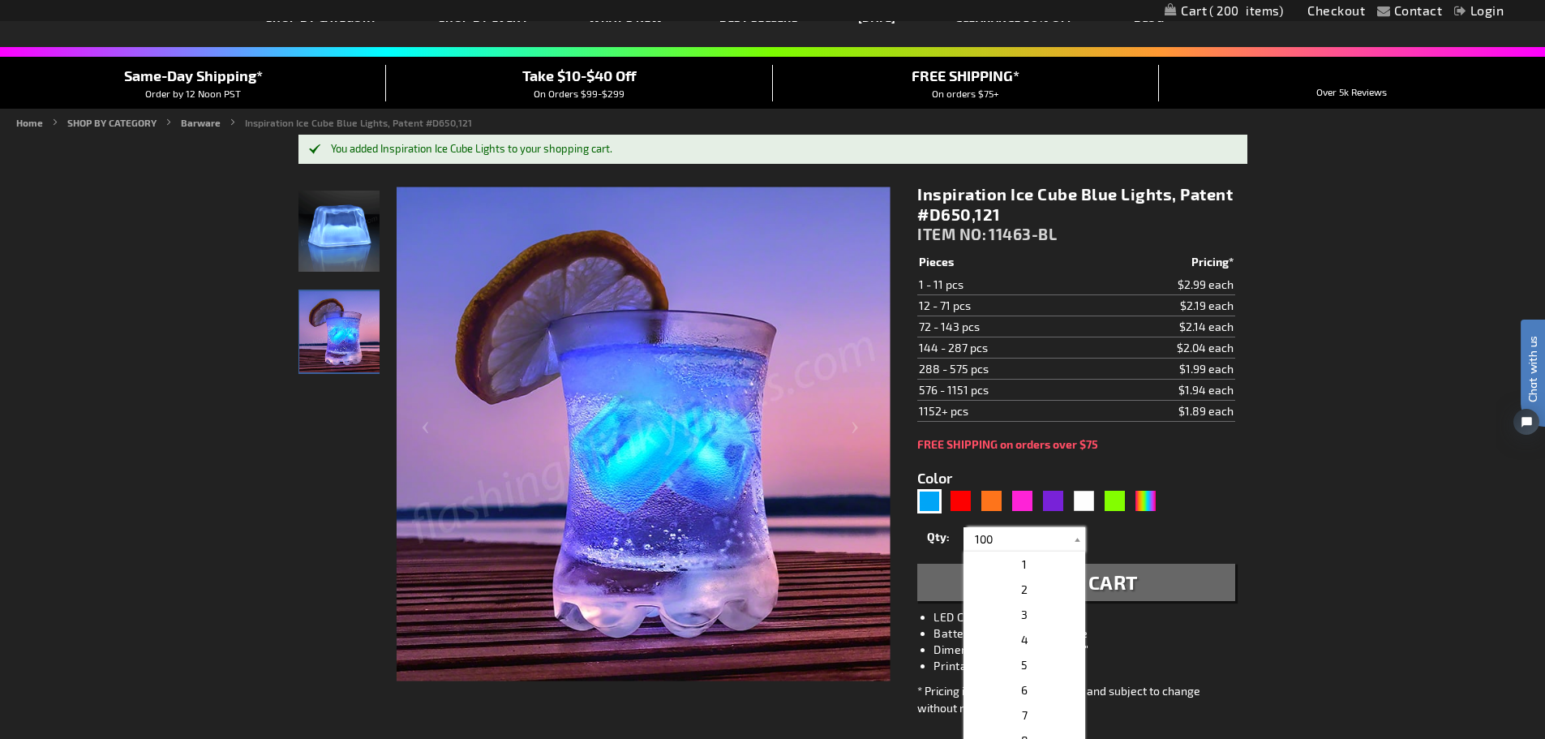
click at [1024, 536] on input "100" at bounding box center [1027, 539] width 118 height 24
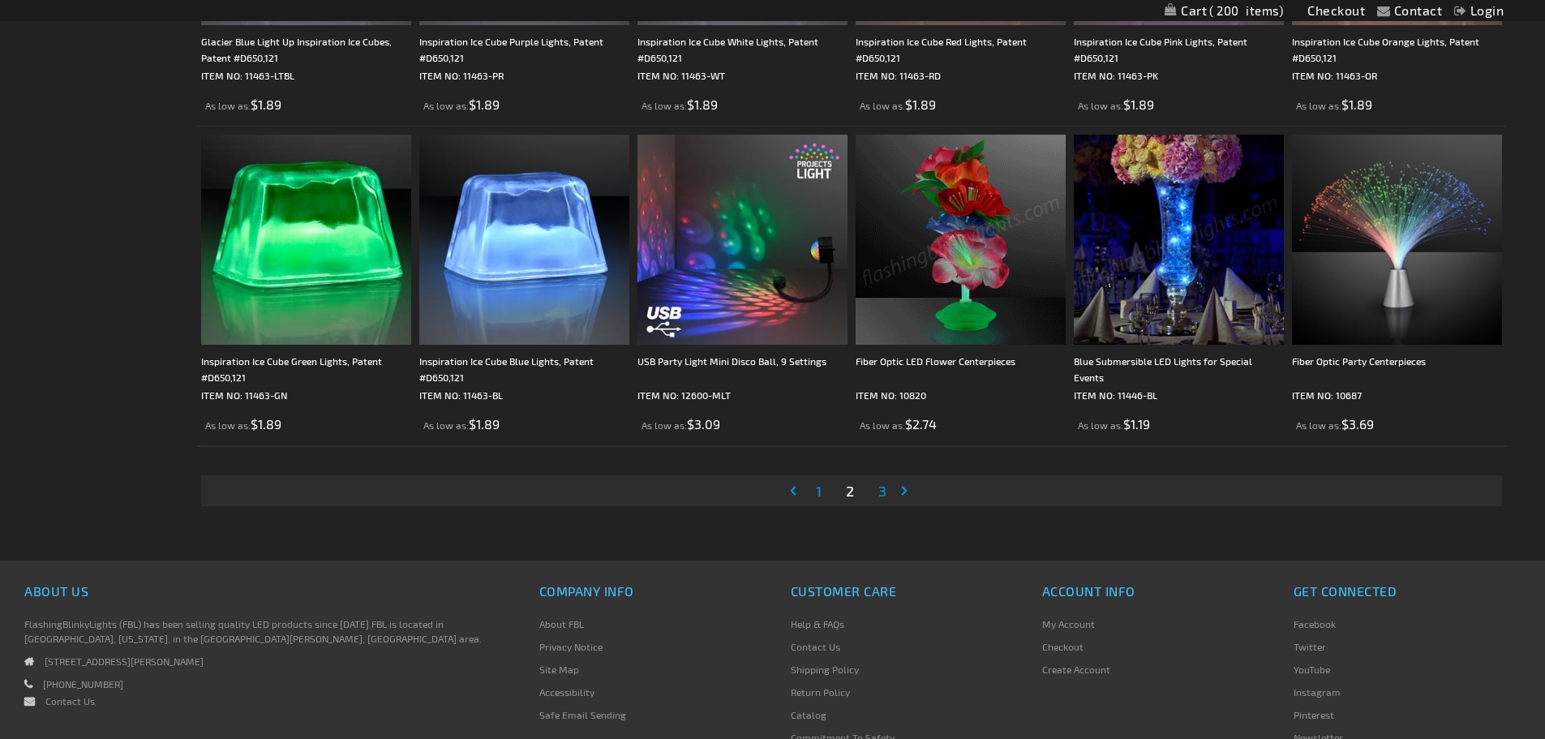
click at [879, 492] on span "3" at bounding box center [883, 491] width 8 height 18
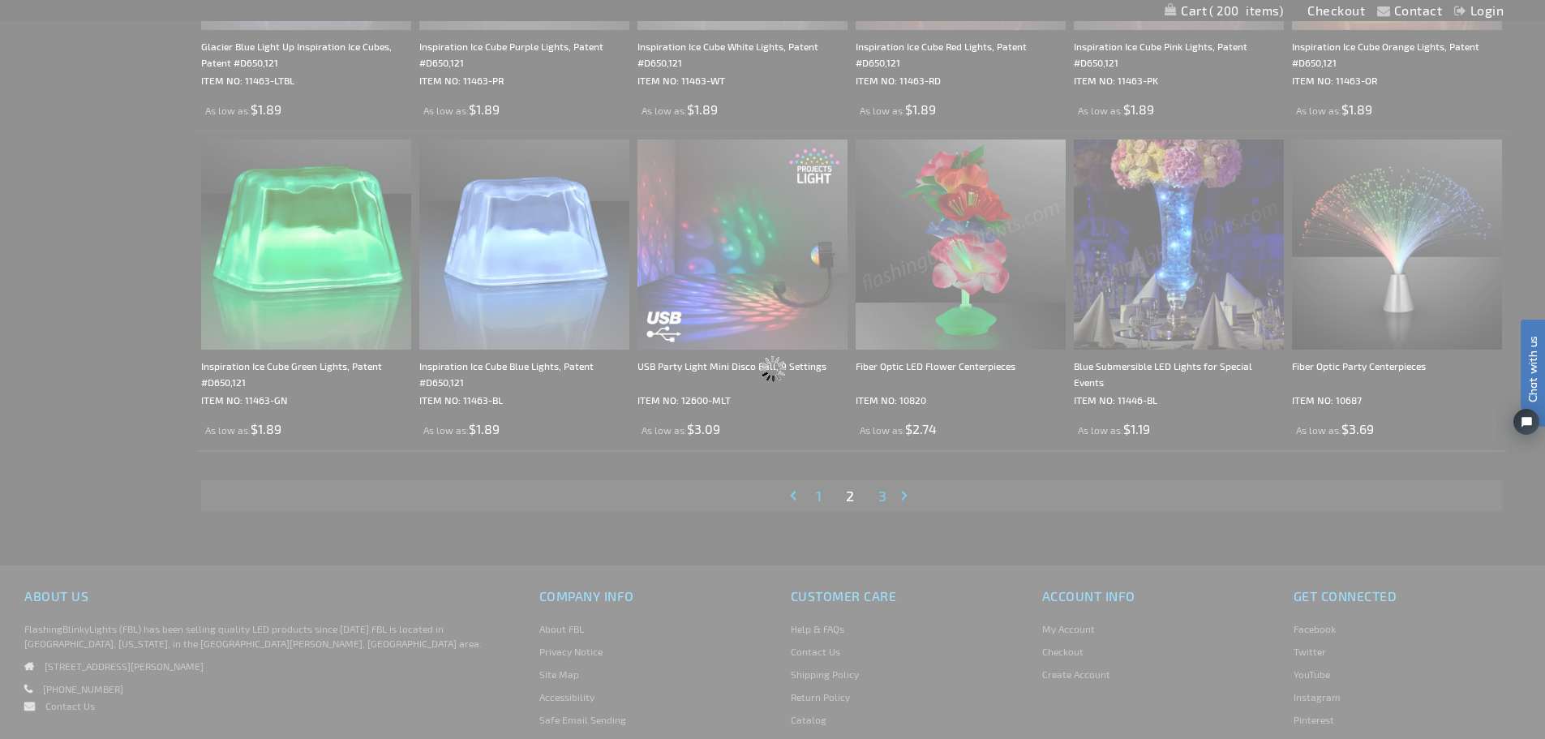
scroll to position [2992, 0]
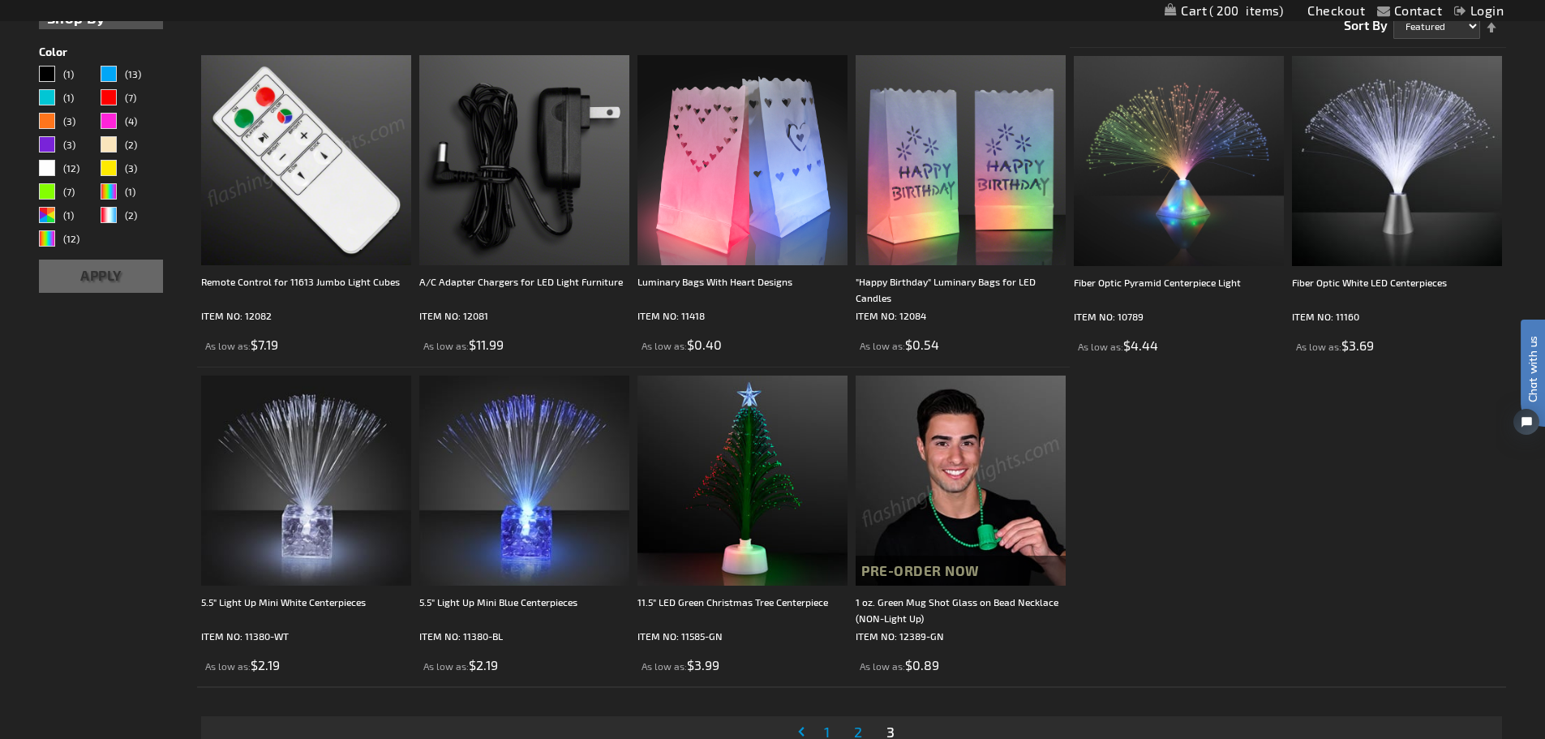
scroll to position [462, 0]
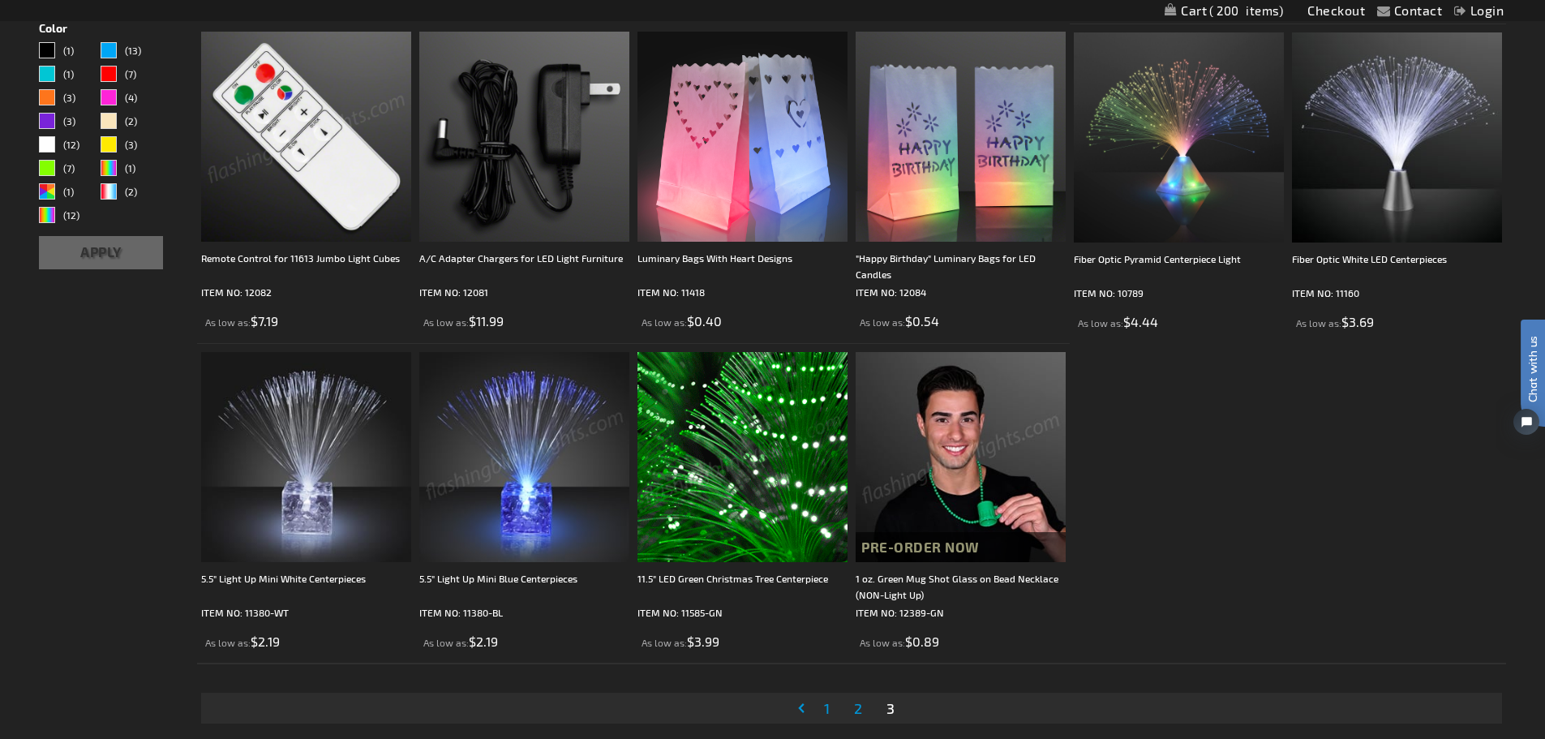
click at [549, 458] on img at bounding box center [524, 457] width 210 height 210
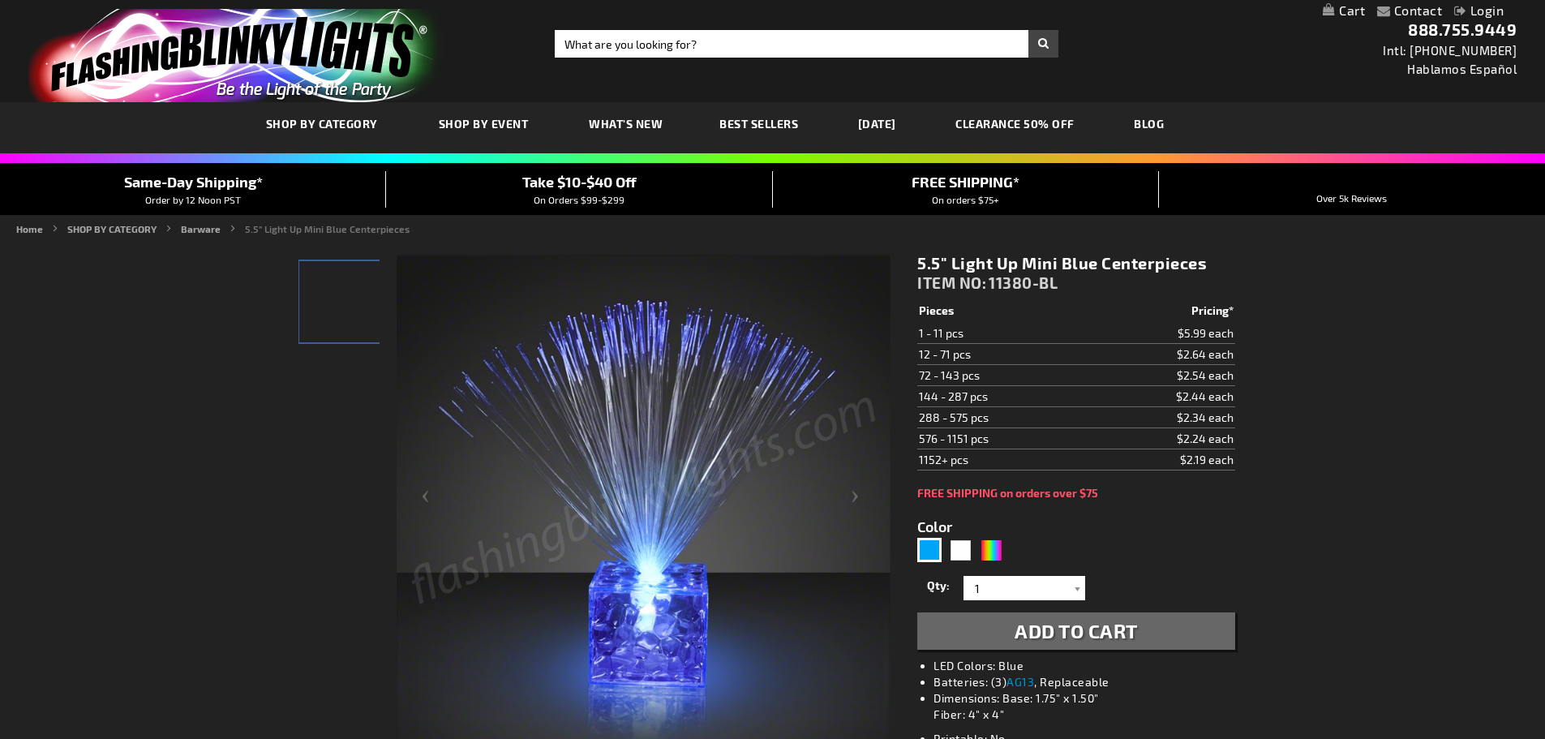
type input "5629"
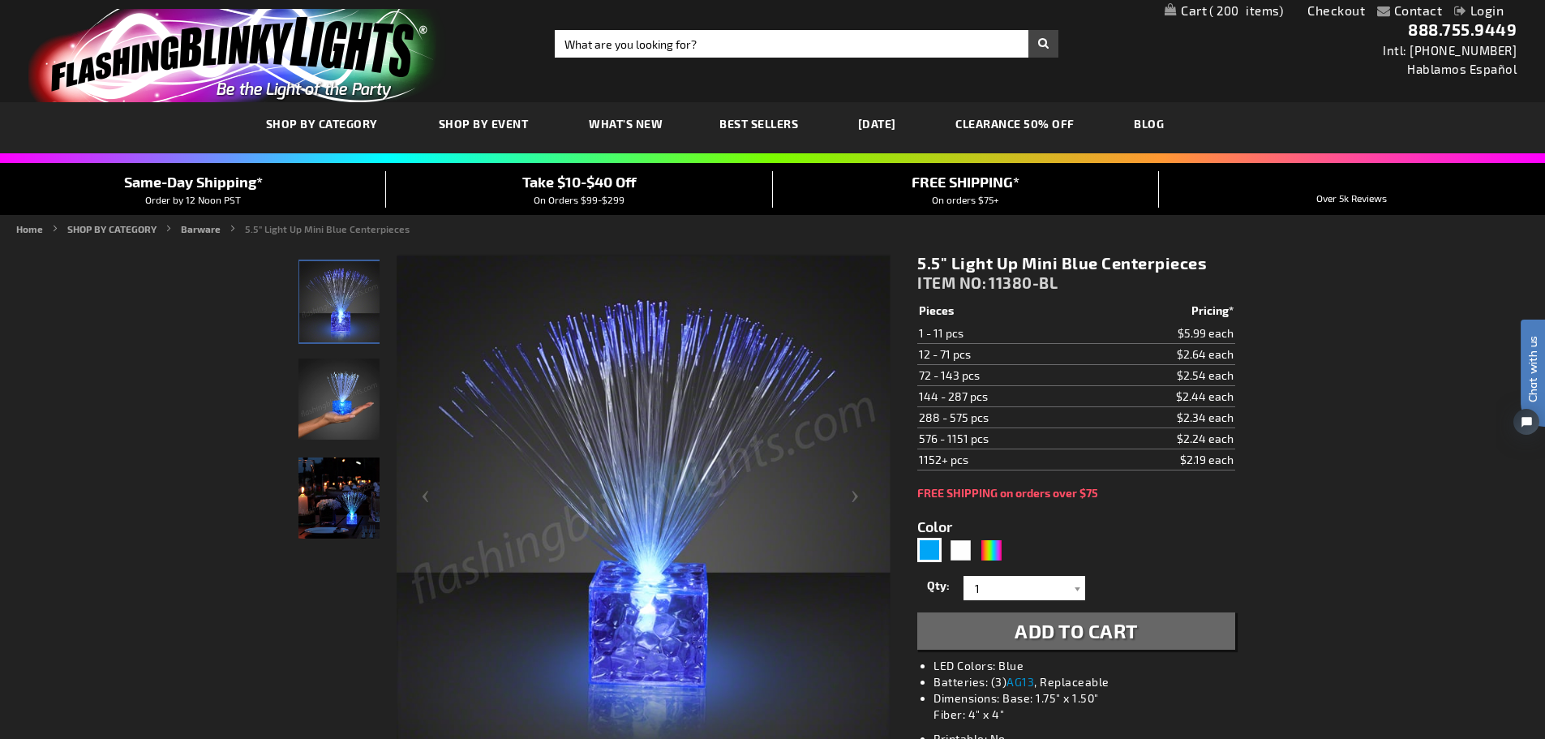
click at [313, 505] on img at bounding box center [339, 498] width 81 height 81
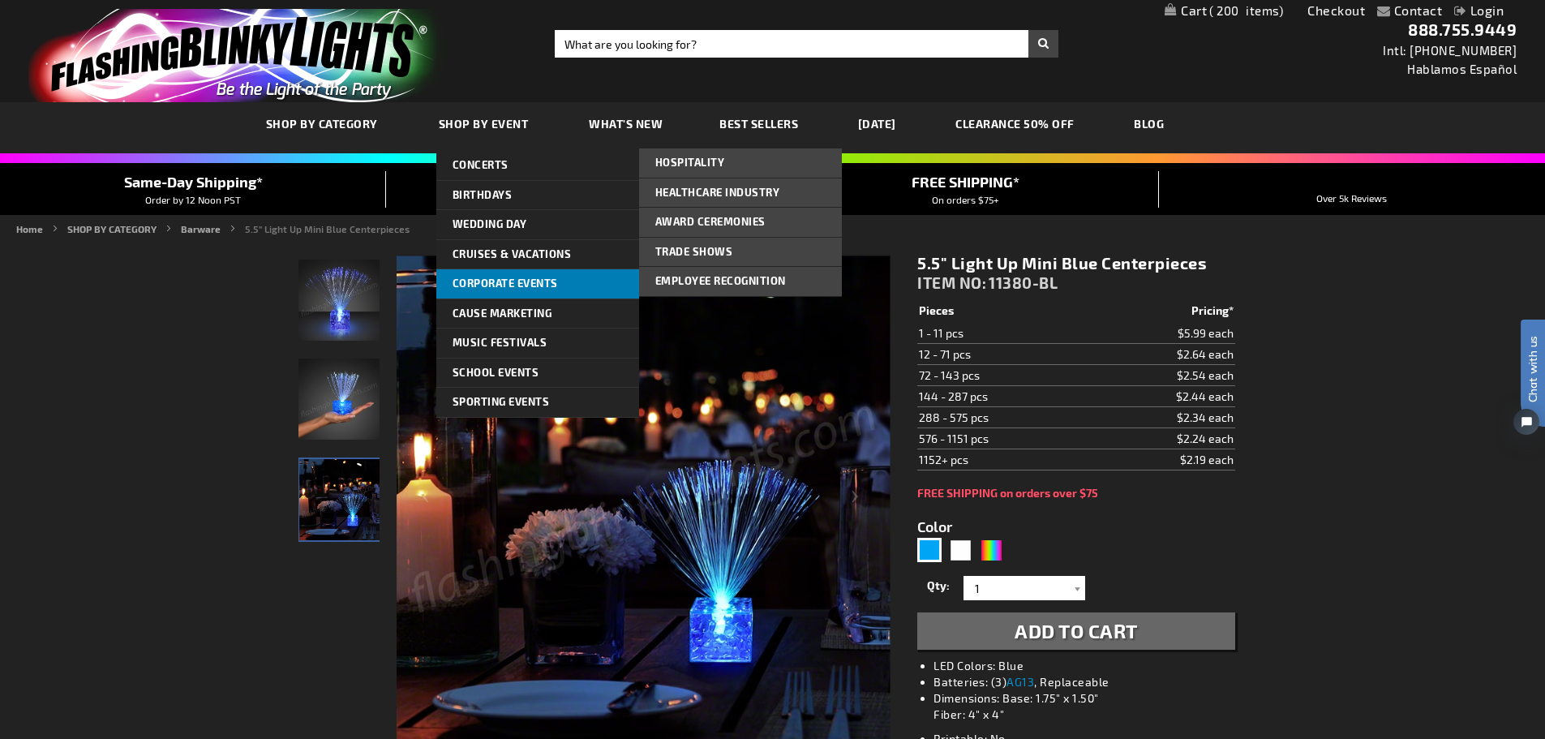
click at [537, 281] on span "Corporate Events" at bounding box center [505, 283] width 105 height 13
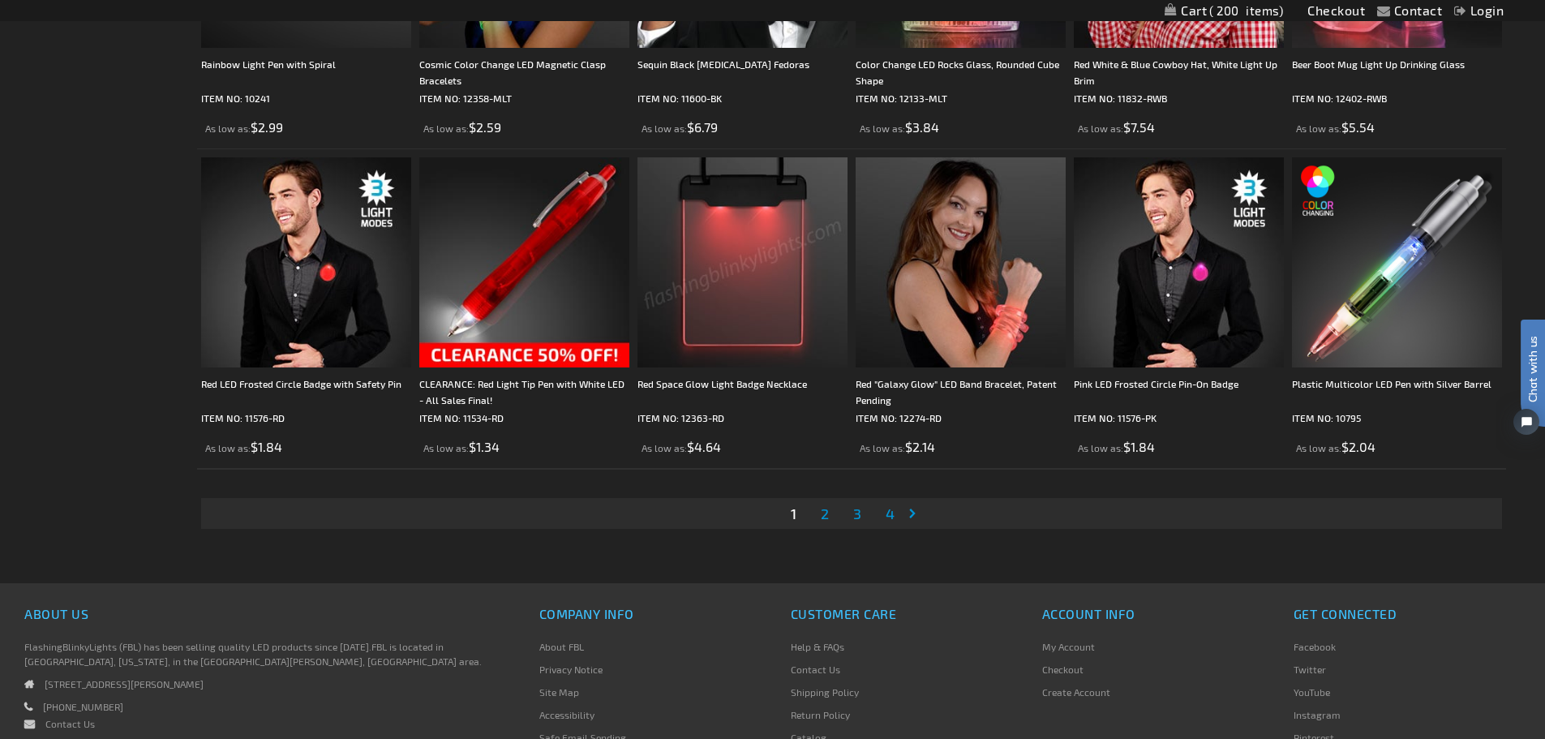
scroll to position [3319, 0]
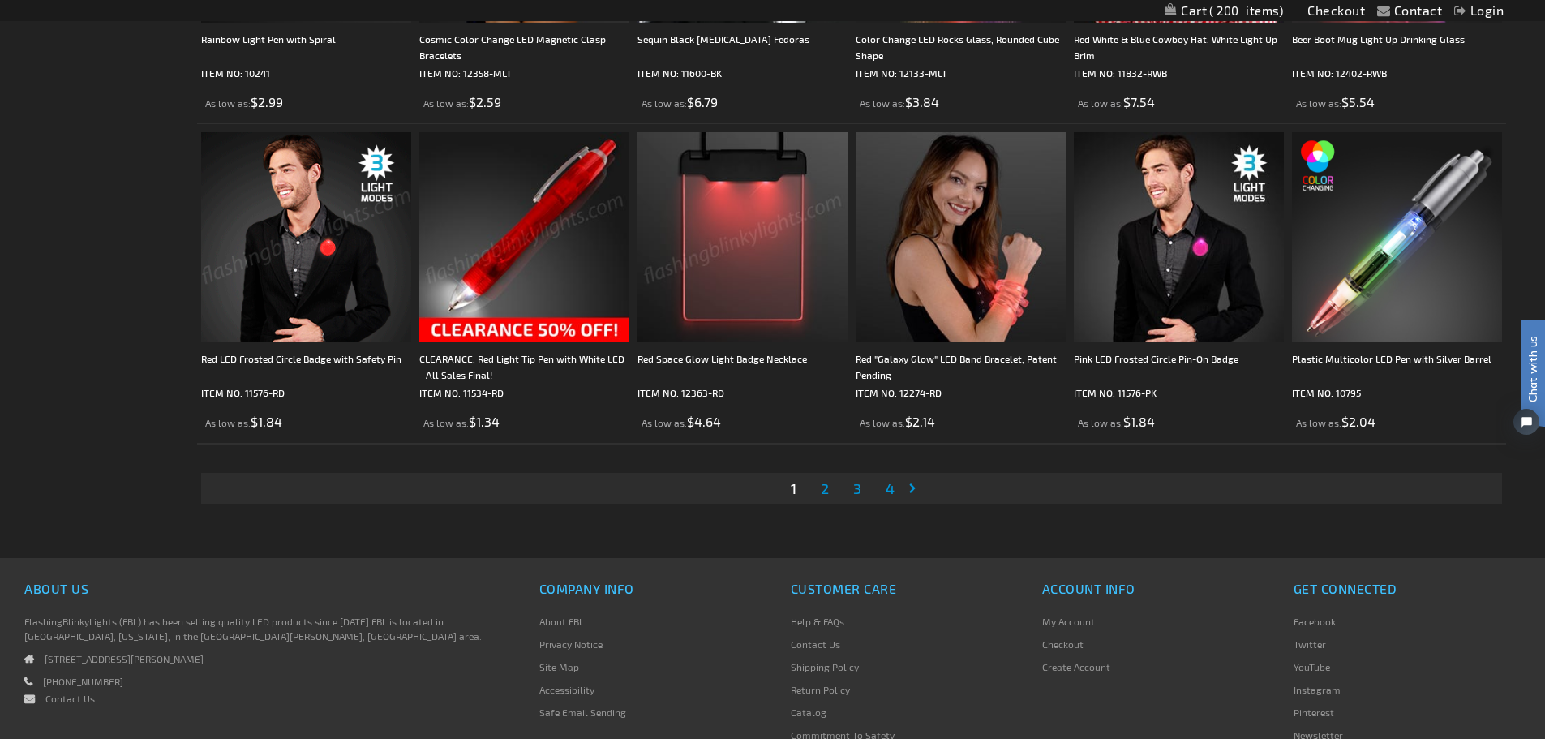
click at [831, 486] on link "Page 2" at bounding box center [825, 488] width 15 height 24
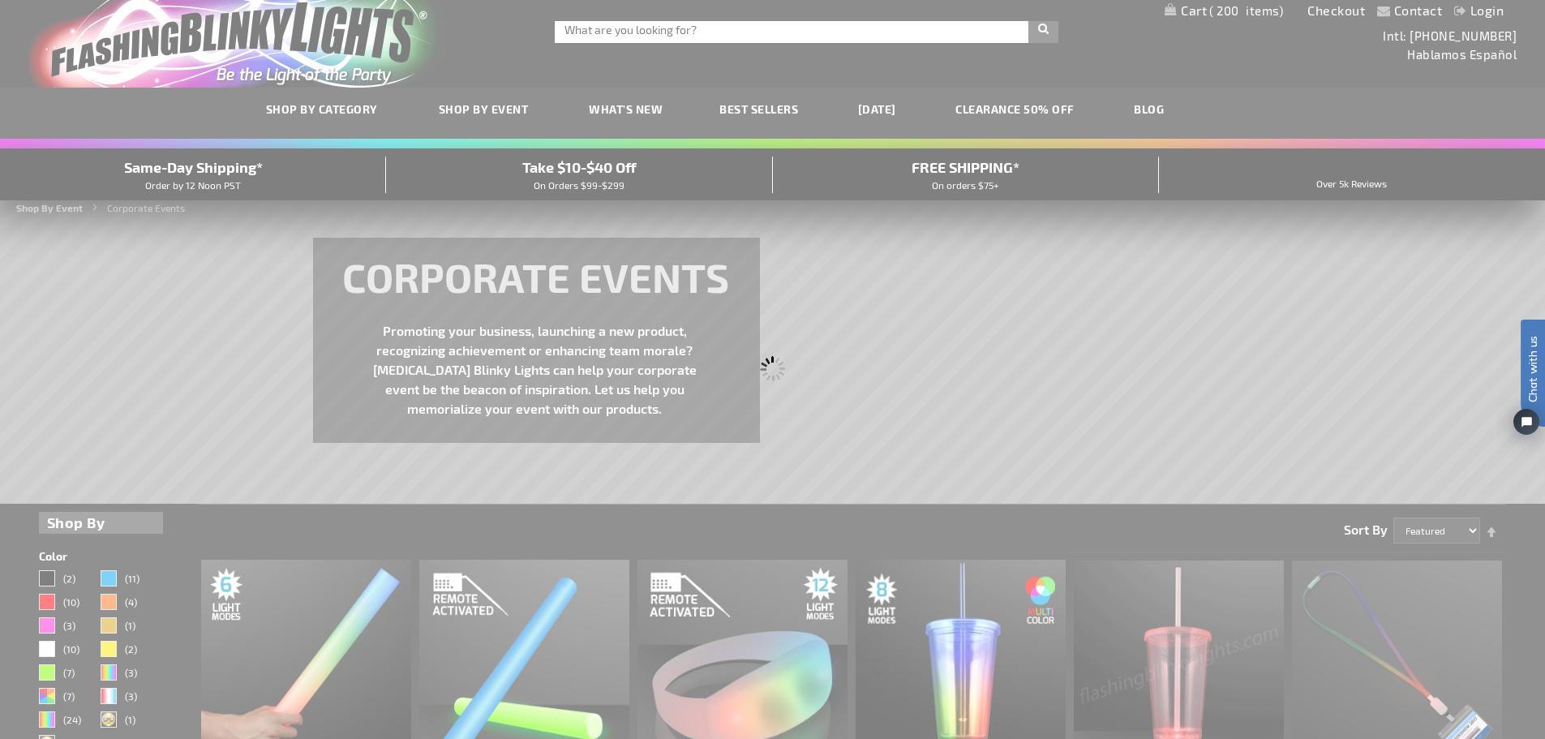
scroll to position [0, 0]
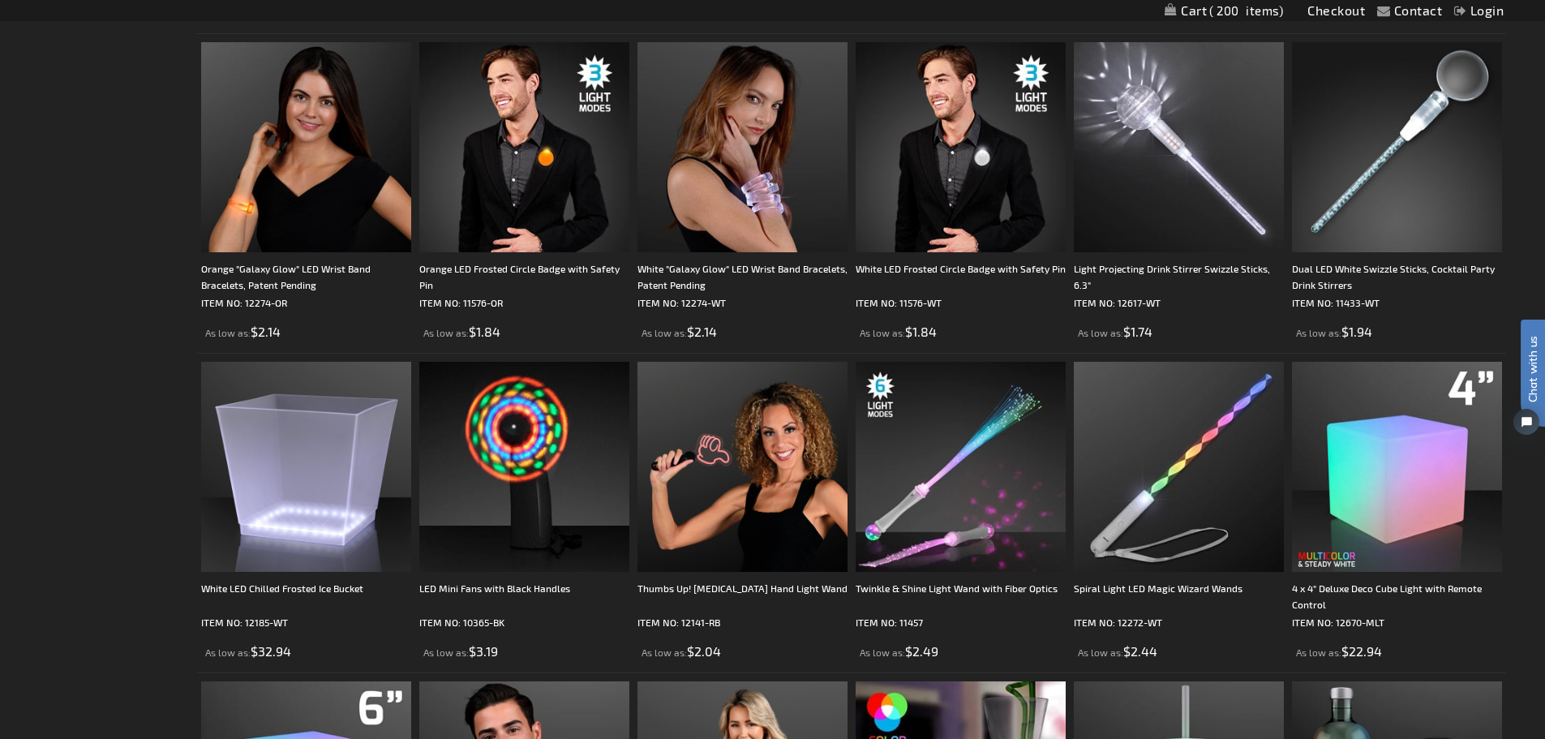
scroll to position [831, 0]
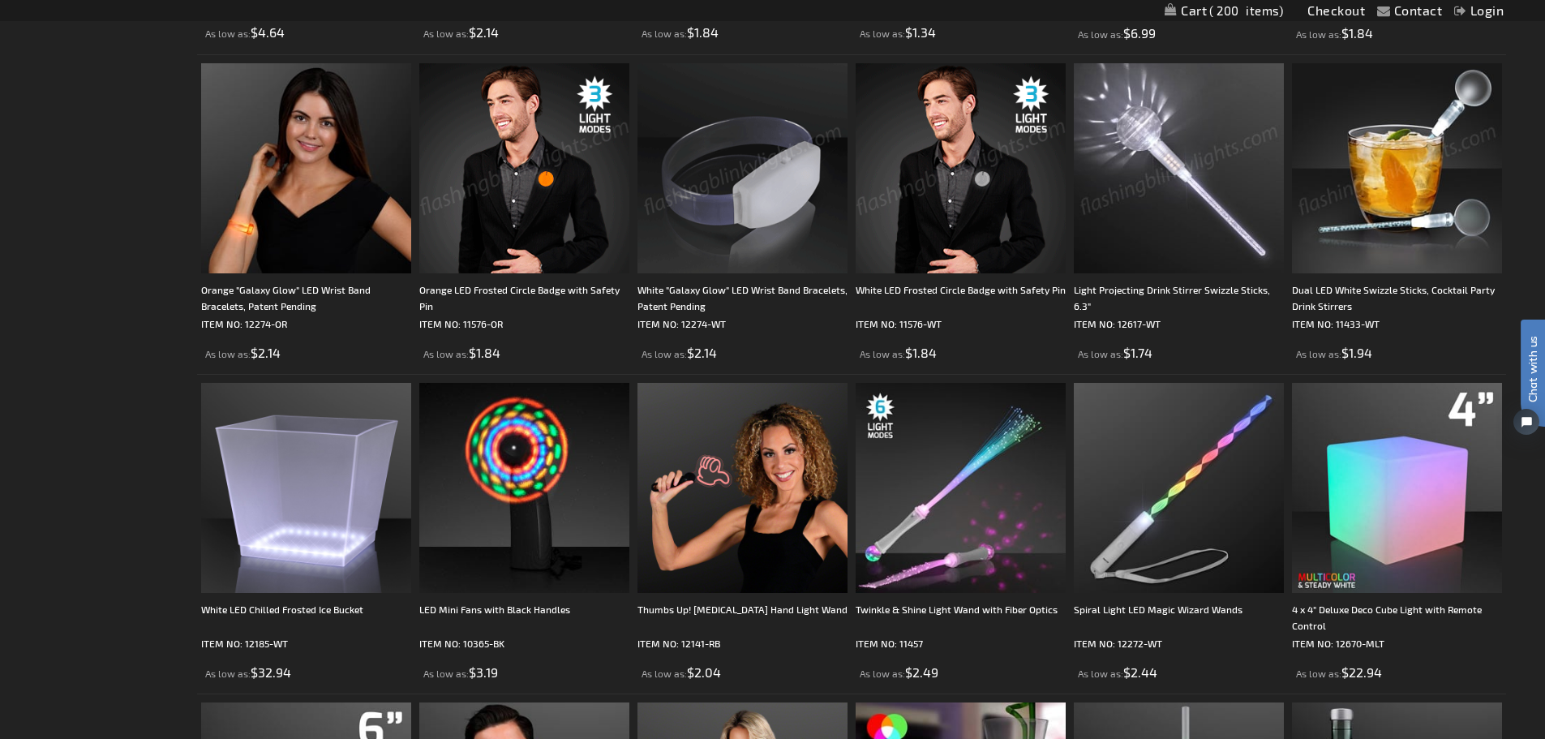
click at [1419, 131] on img at bounding box center [1397, 168] width 210 height 210
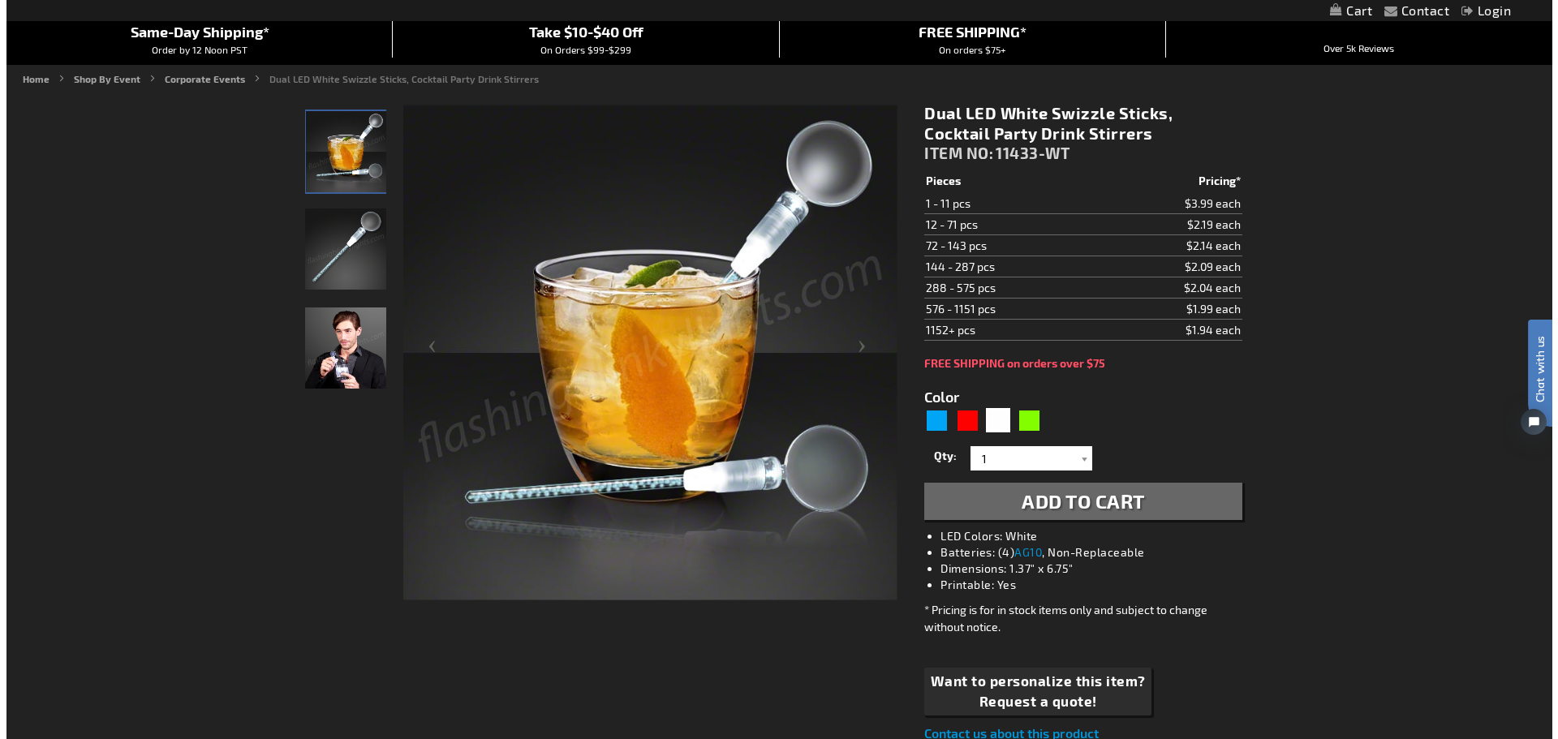
scroll to position [169, 0]
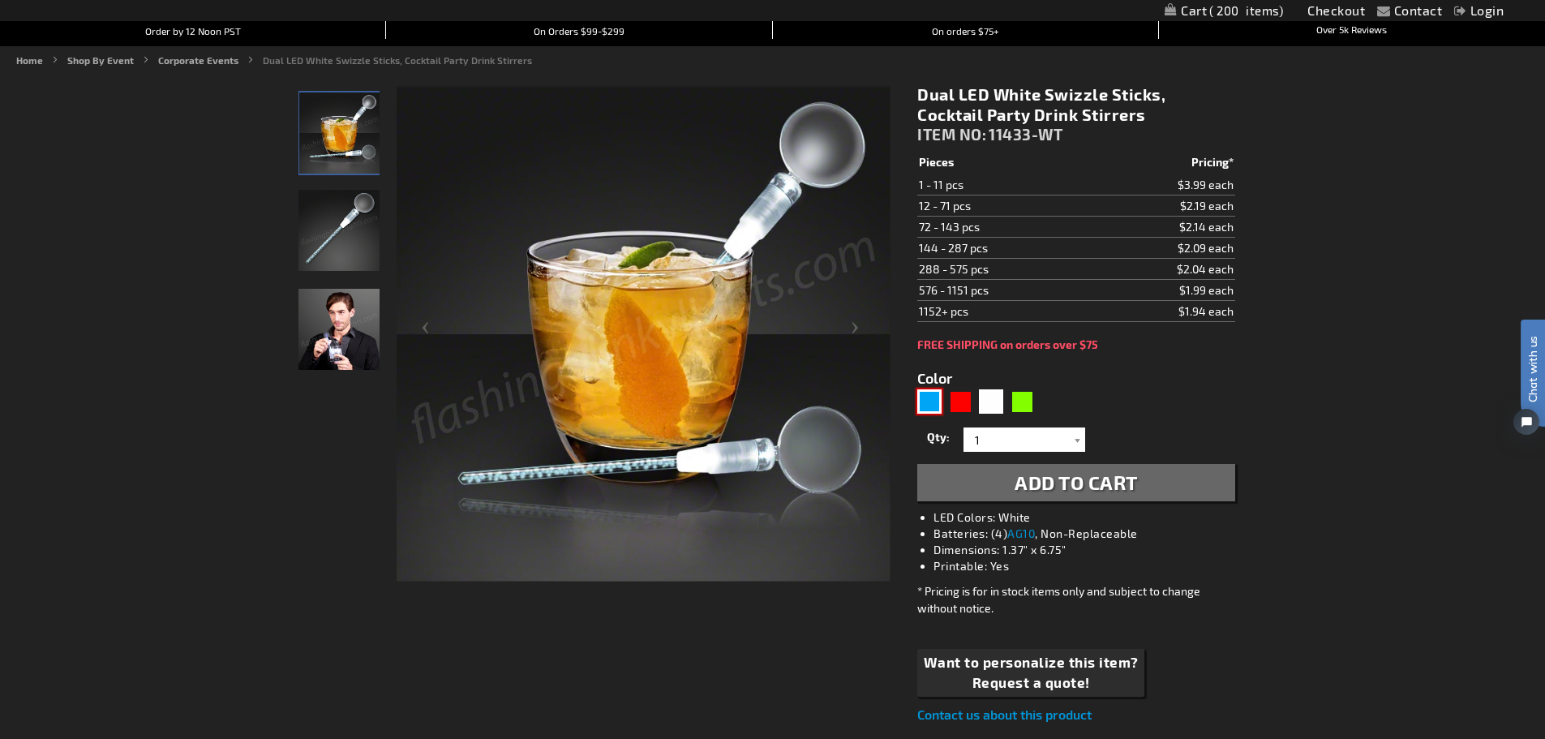
click at [926, 400] on div "Blue" at bounding box center [929, 401] width 24 height 24
type input "5629"
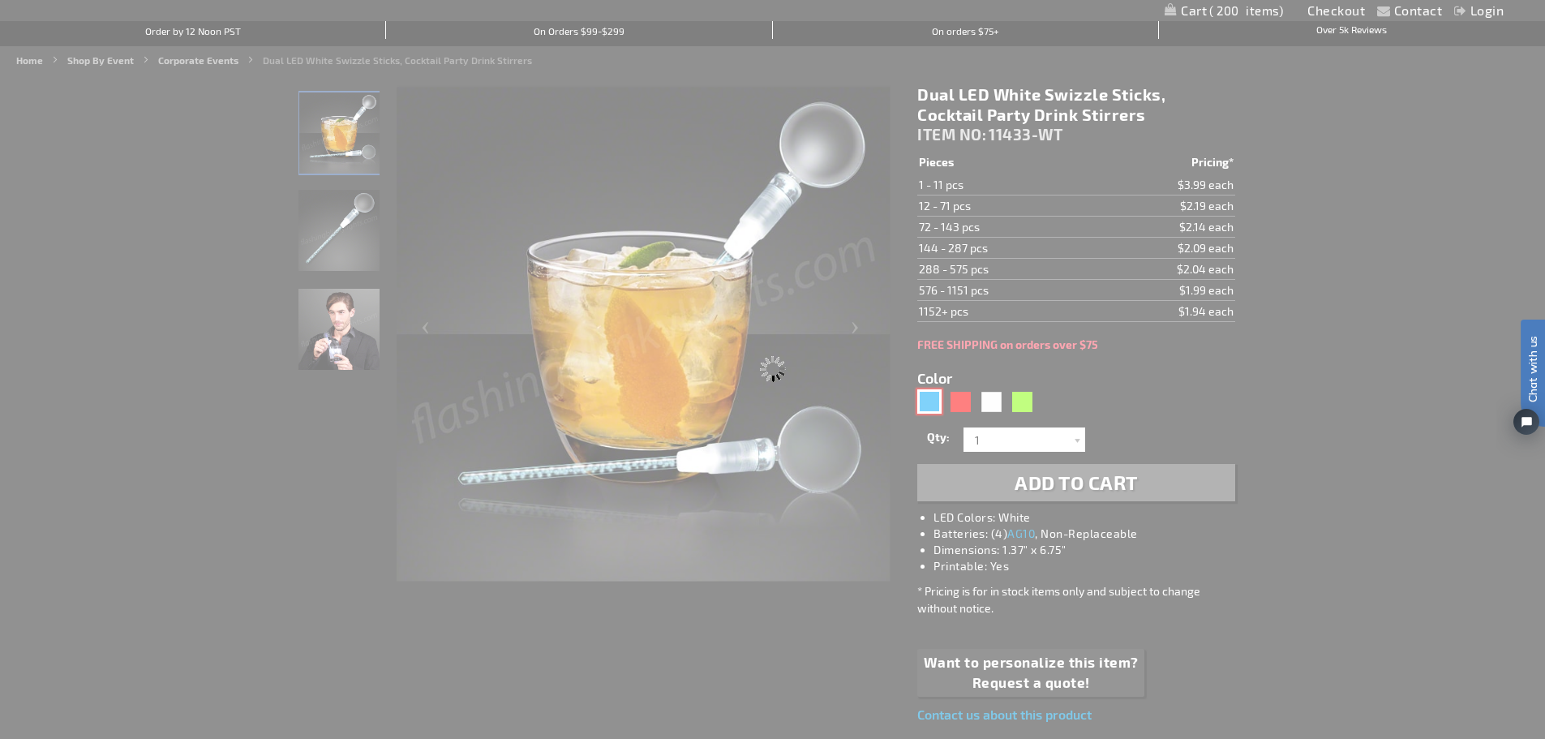
type input "11433-BL"
type input "Customize - Dual LED Blue Swizzle Sticks, Cocktail Party Drink Stirrers - ITEM …"
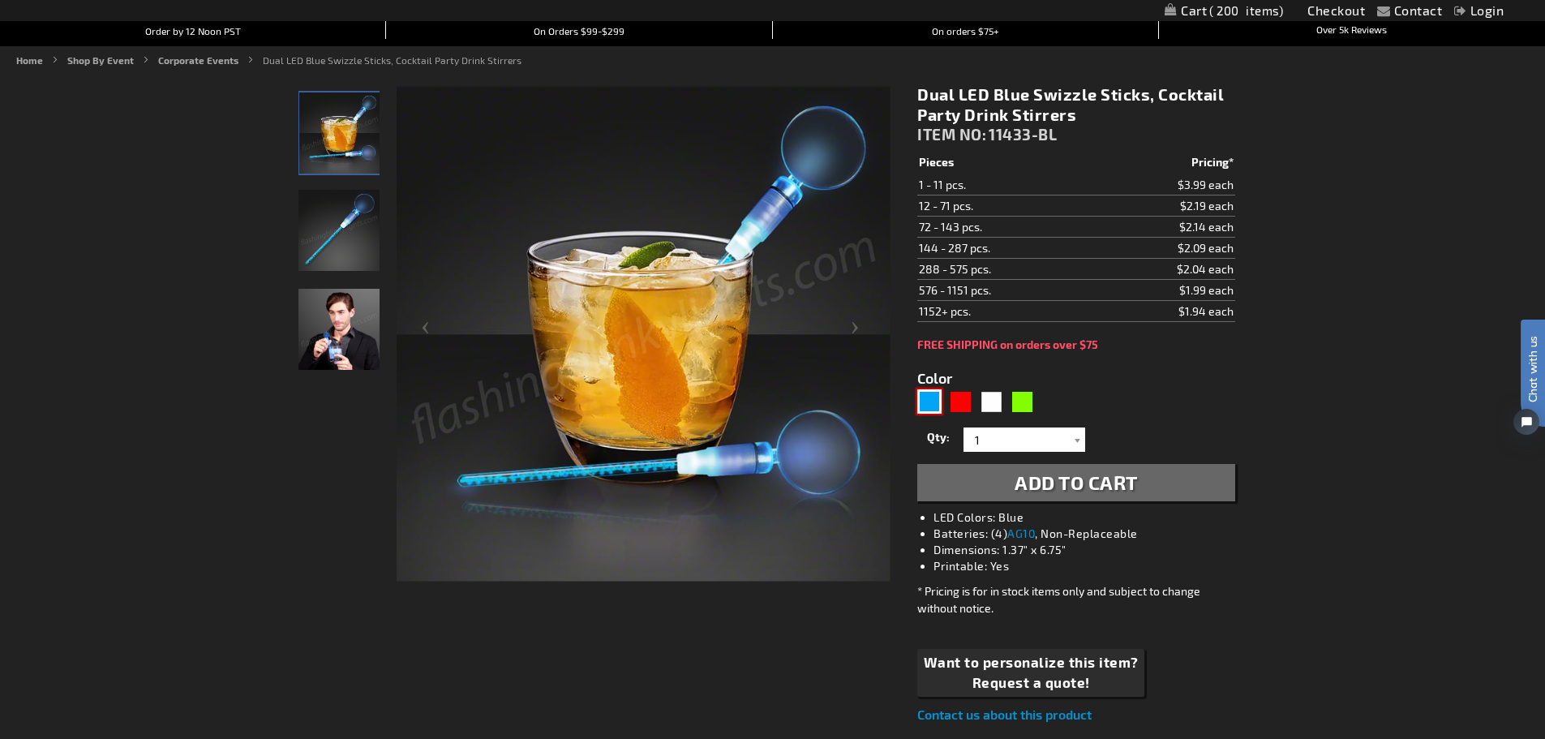
click at [329, 334] on img at bounding box center [339, 329] width 81 height 81
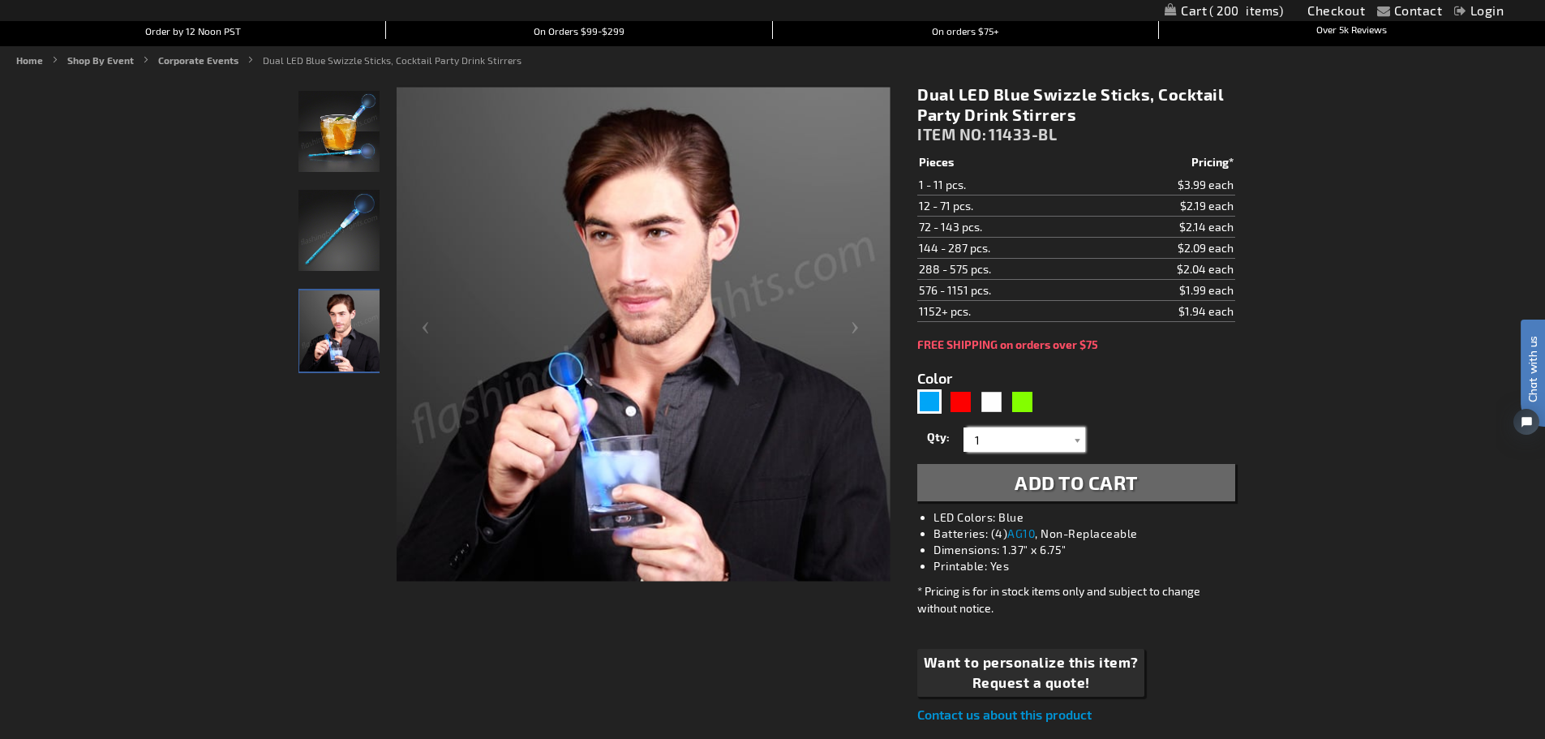
click at [1044, 441] on input "1" at bounding box center [1027, 440] width 118 height 24
type input "100"
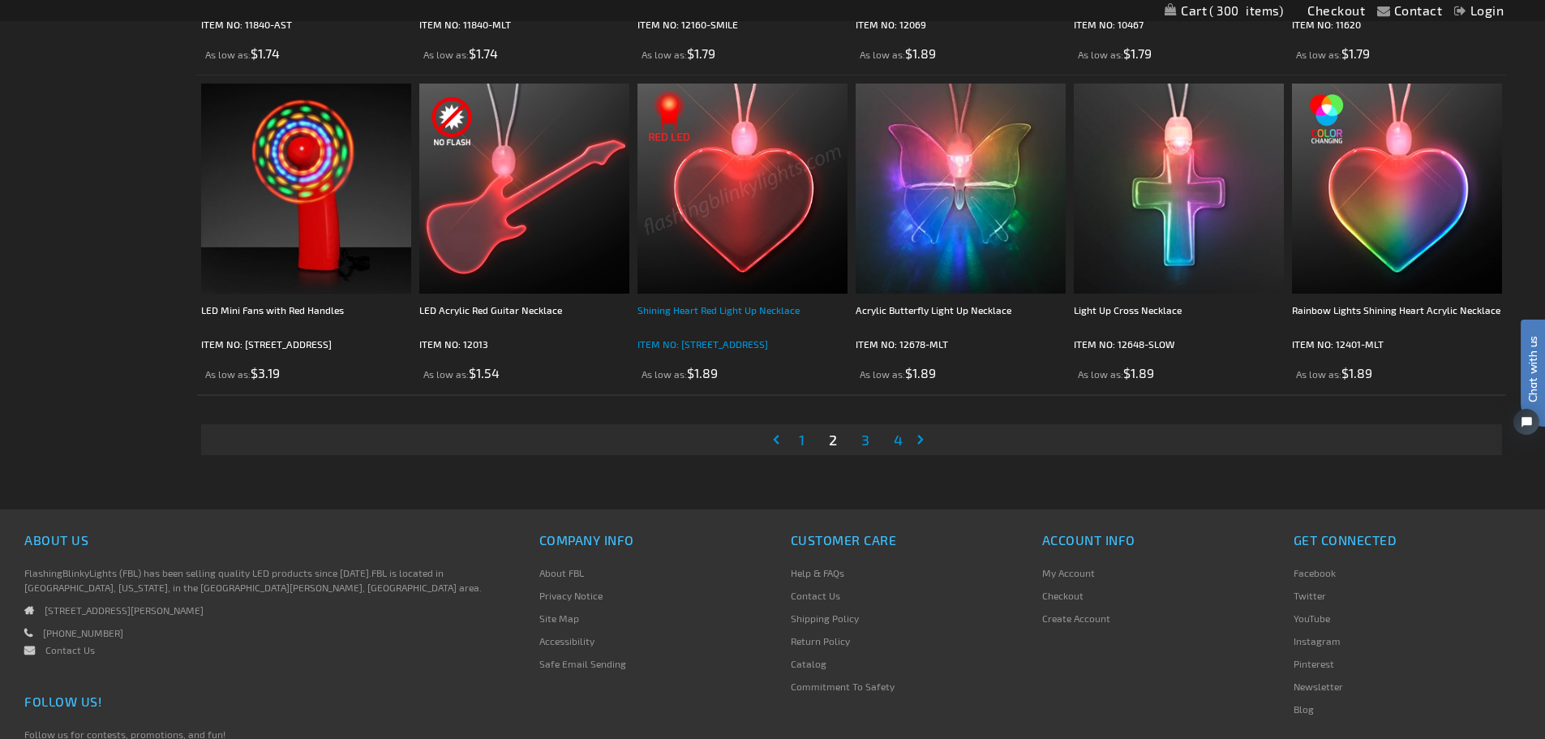
scroll to position [3374, 0]
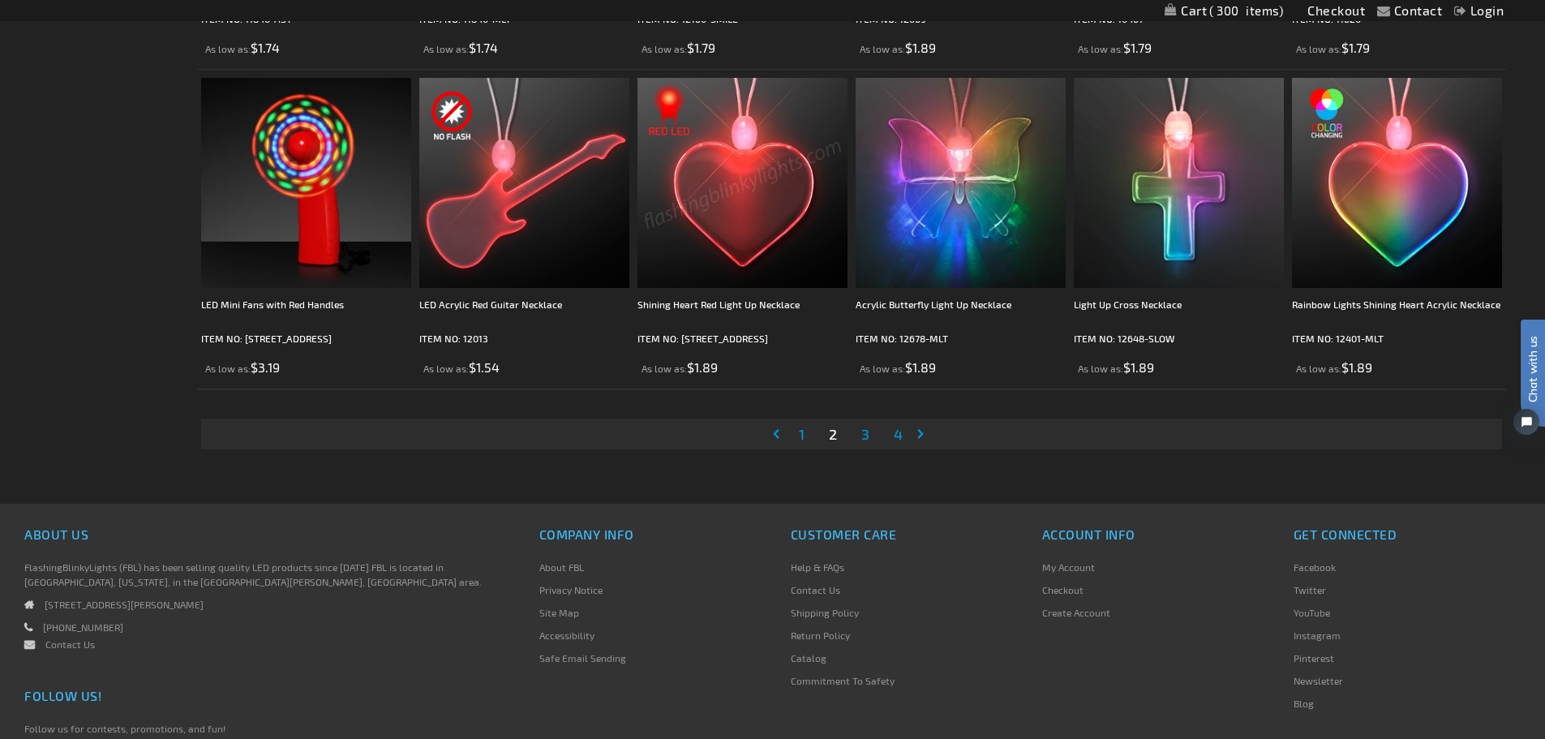
click at [867, 434] on span "3" at bounding box center [866, 434] width 8 height 18
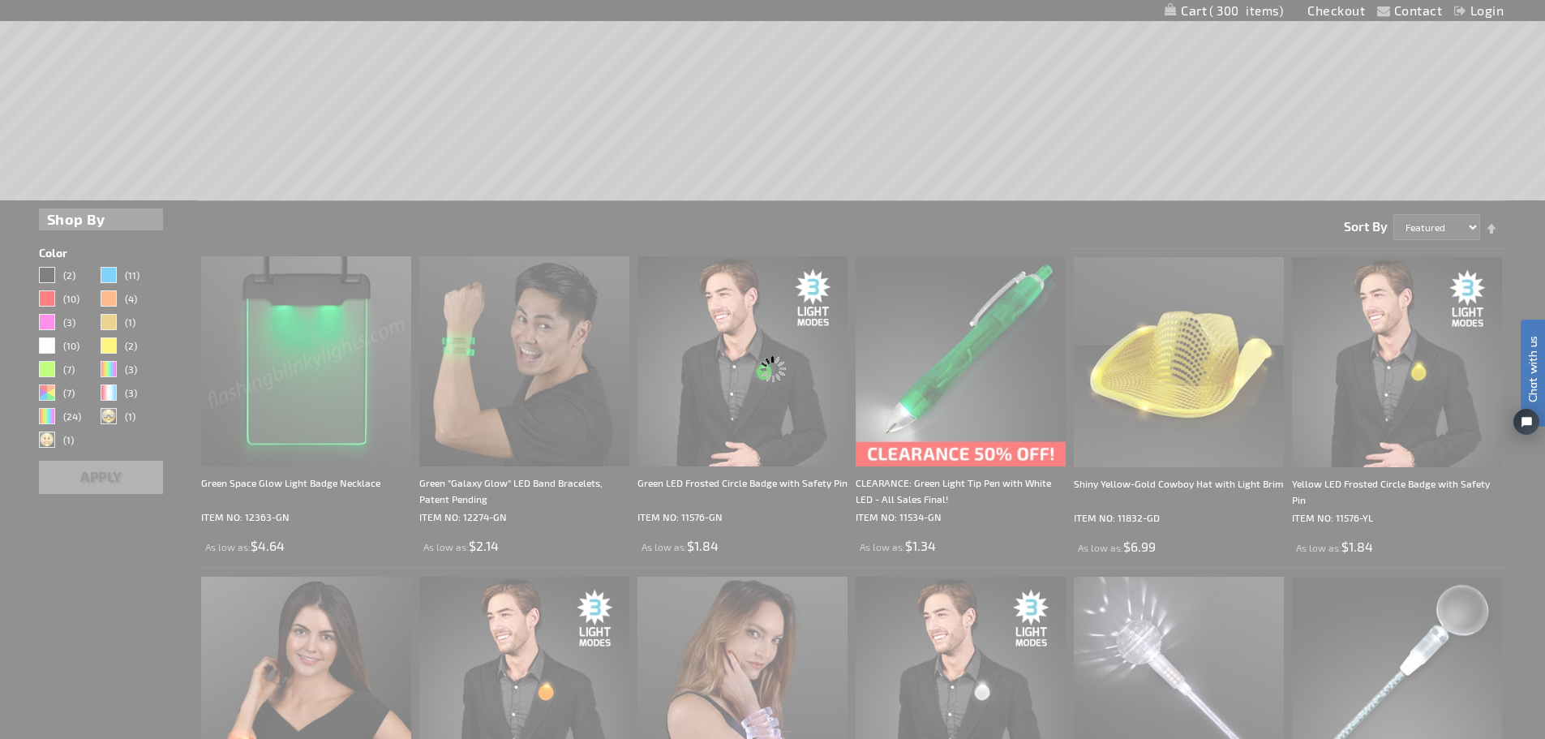
scroll to position [0, 0]
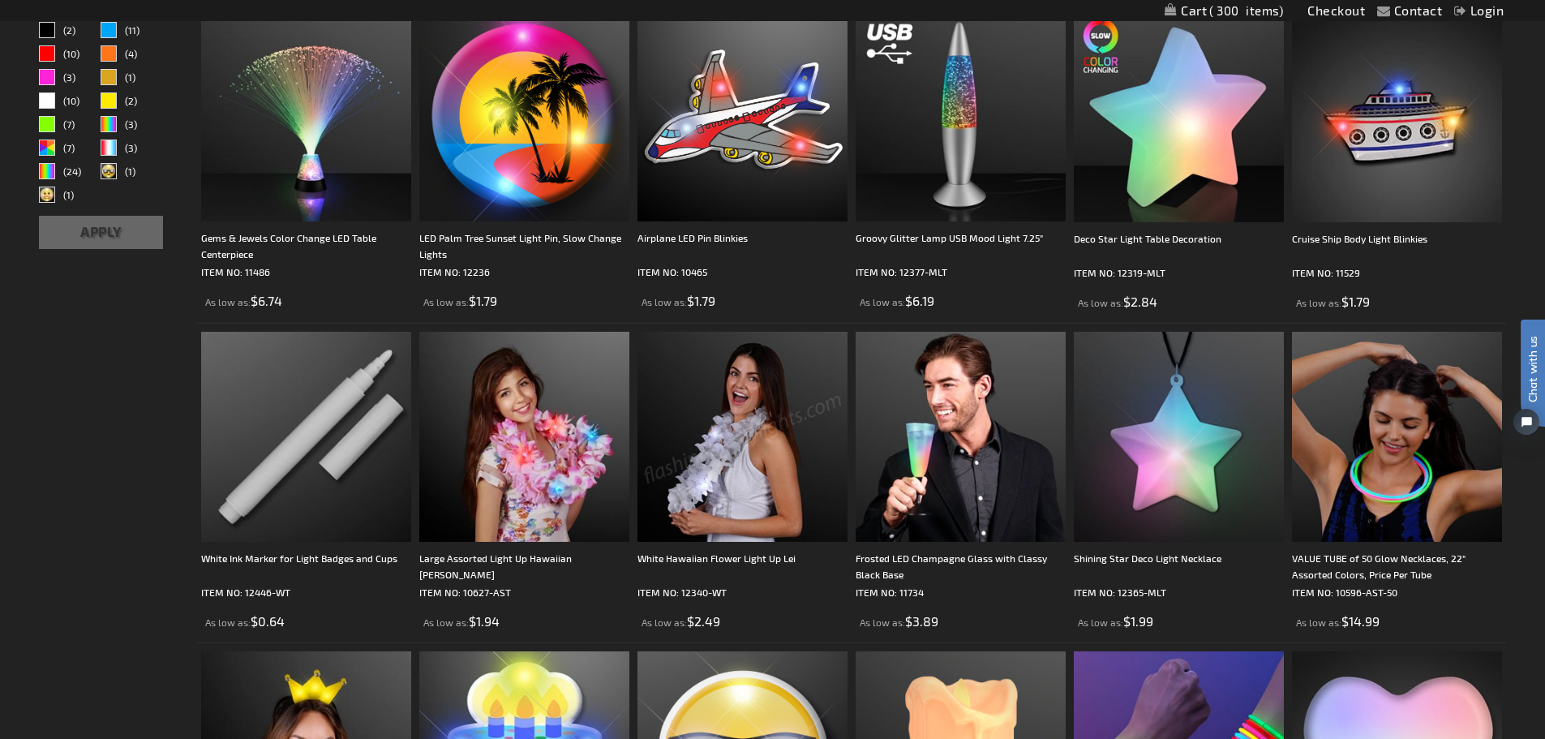
scroll to position [566, 0]
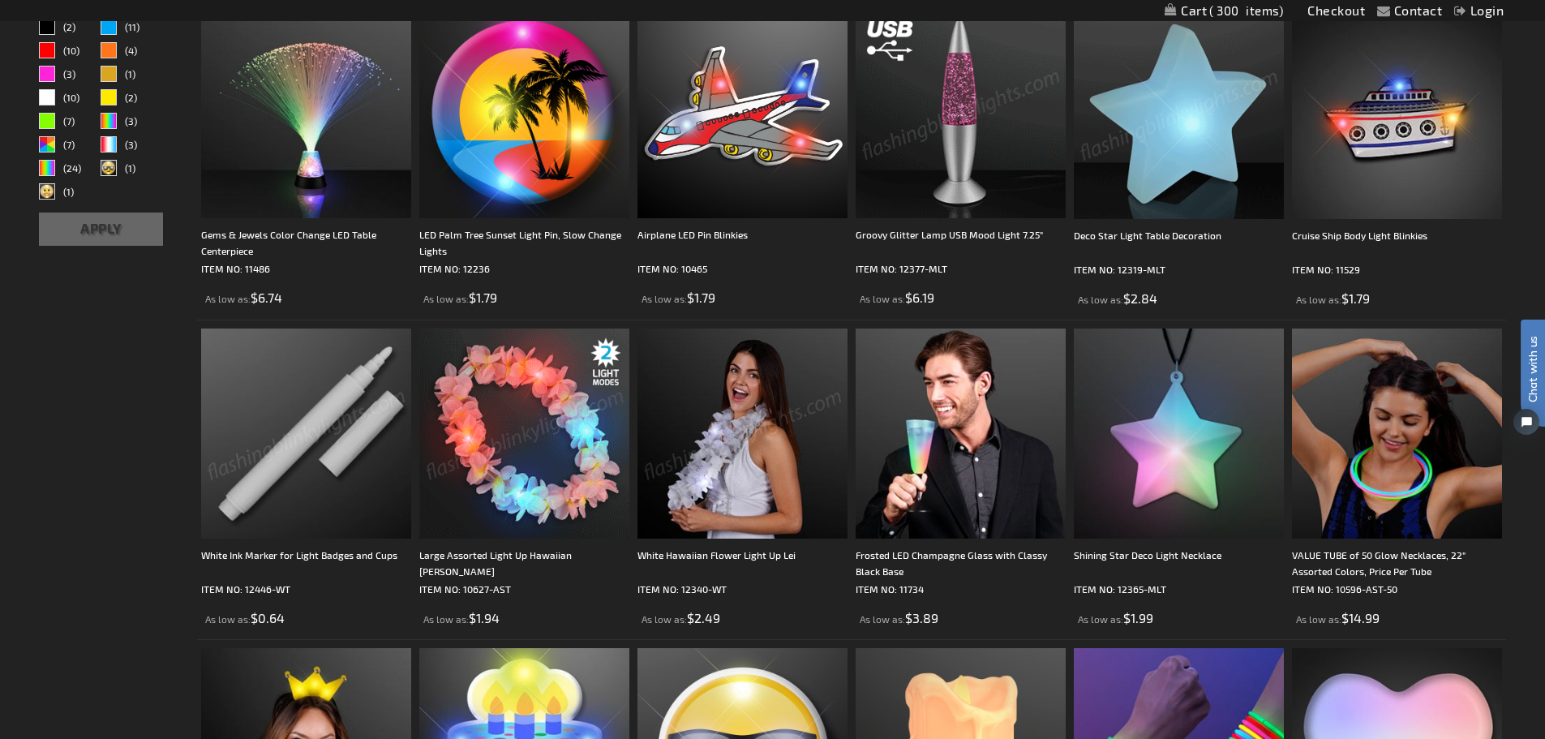
click at [1214, 114] on img at bounding box center [1179, 114] width 210 height 210
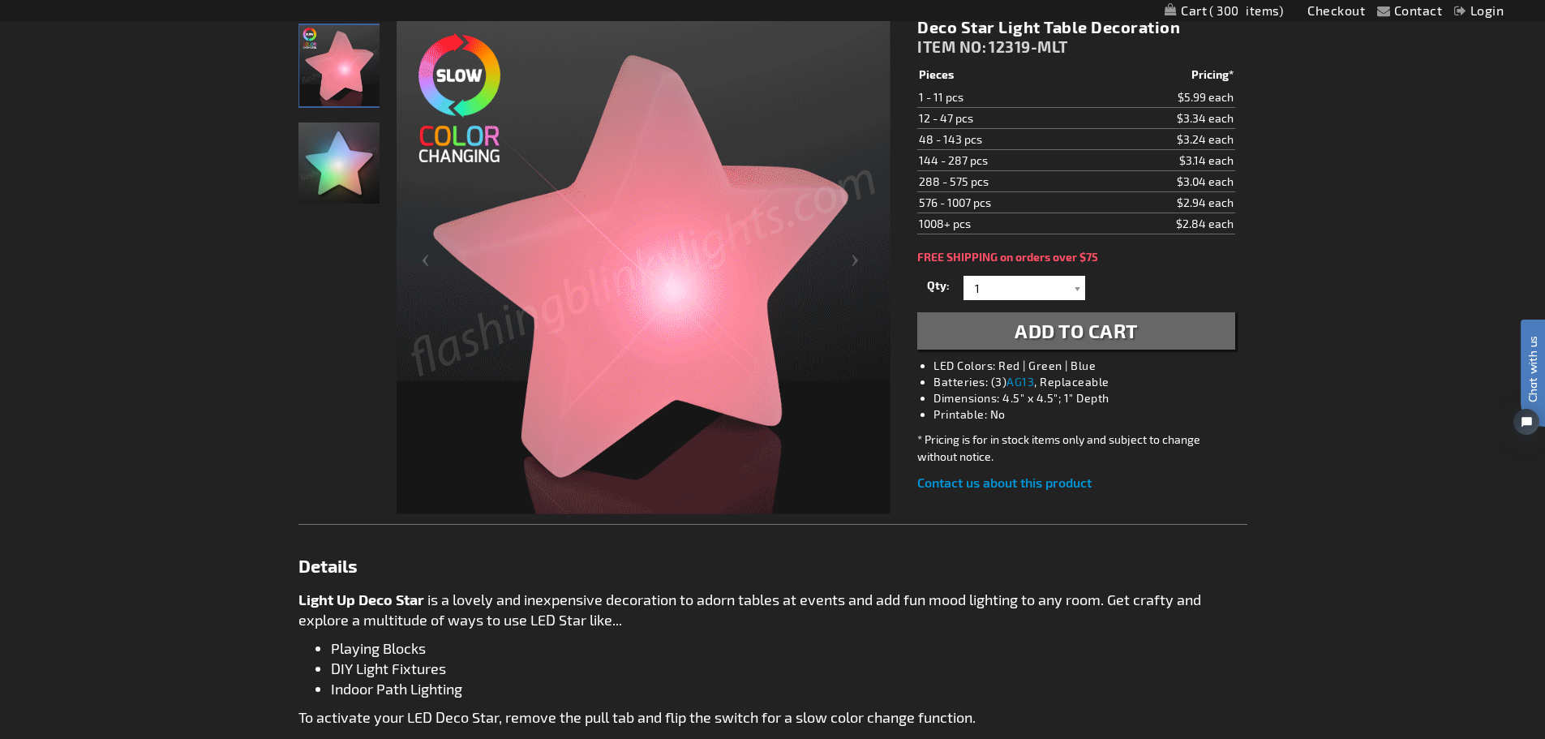
click at [350, 176] on img "Light Up Deco Star Table Decor" at bounding box center [339, 162] width 81 height 81
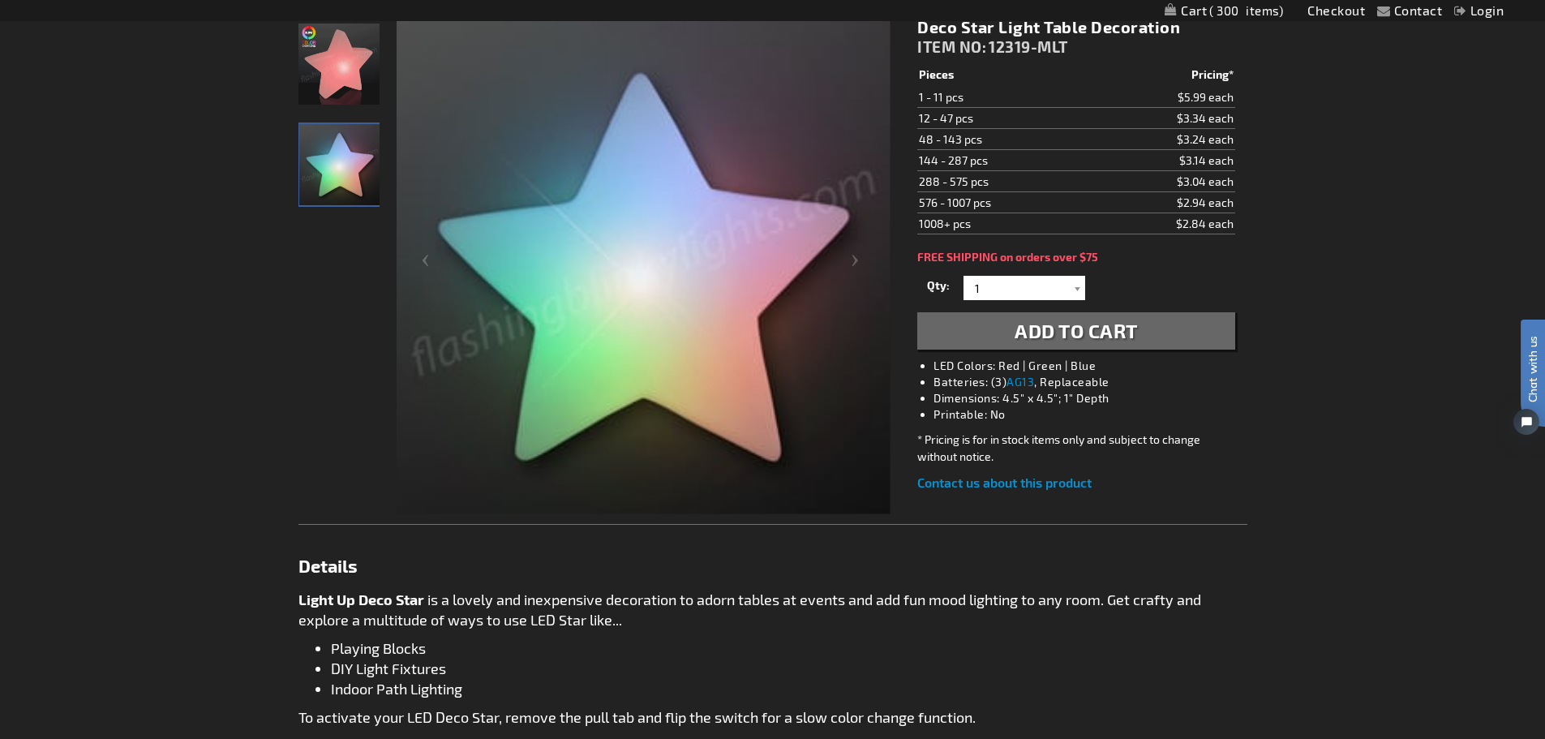
click at [320, 66] on img "Light Up Deco Star Table Decor" at bounding box center [339, 64] width 81 height 81
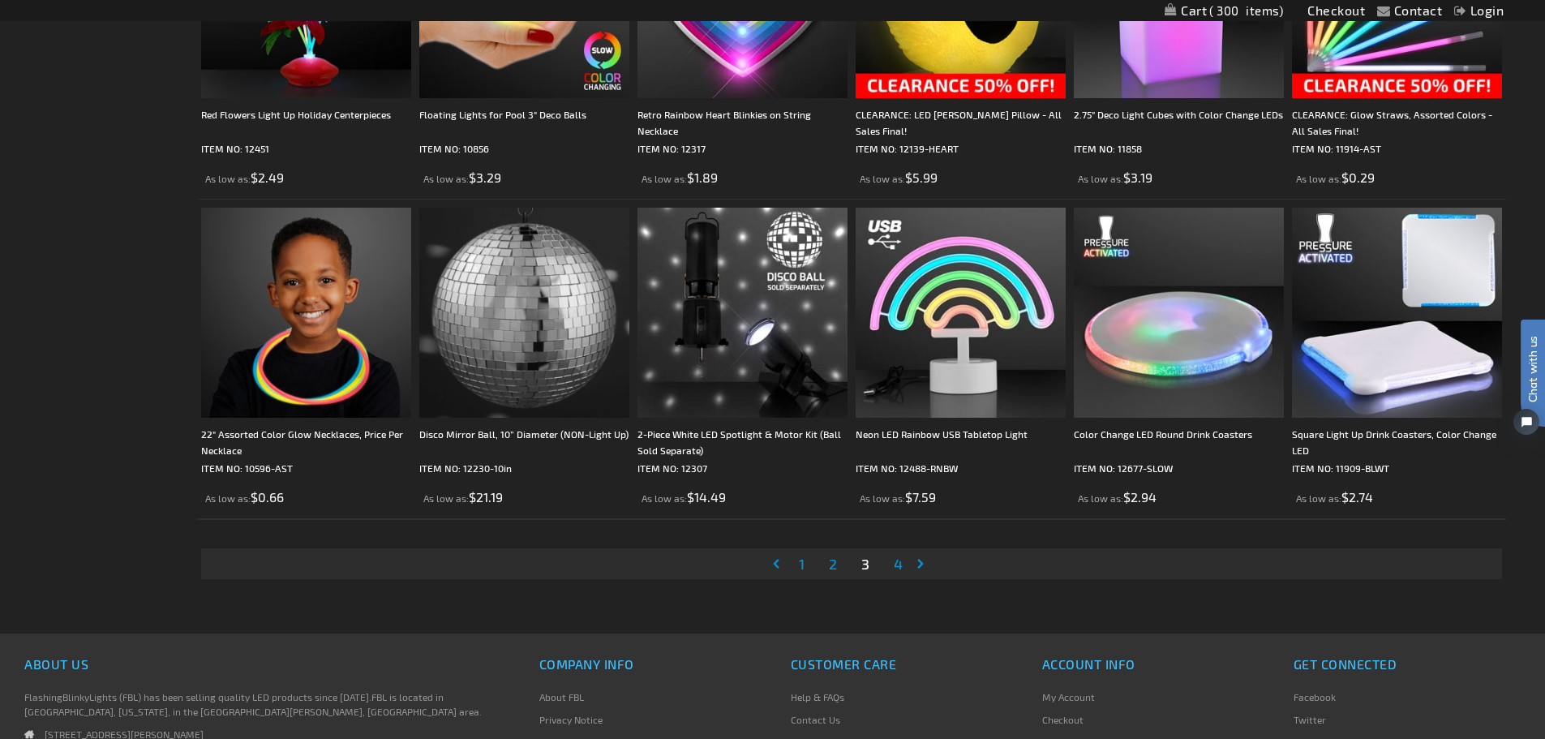
scroll to position [3242, 0]
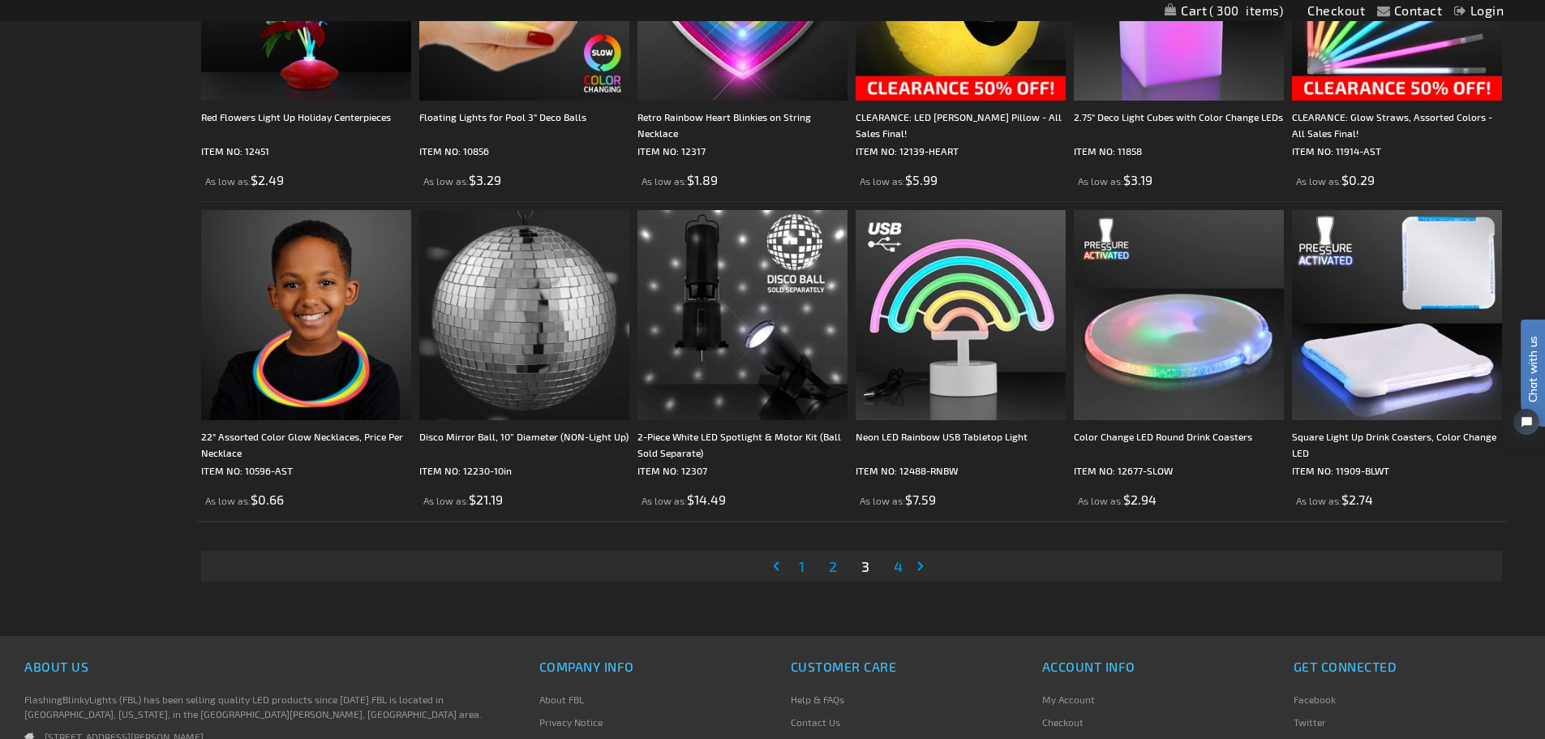
click at [901, 566] on span "4" at bounding box center [898, 566] width 9 height 18
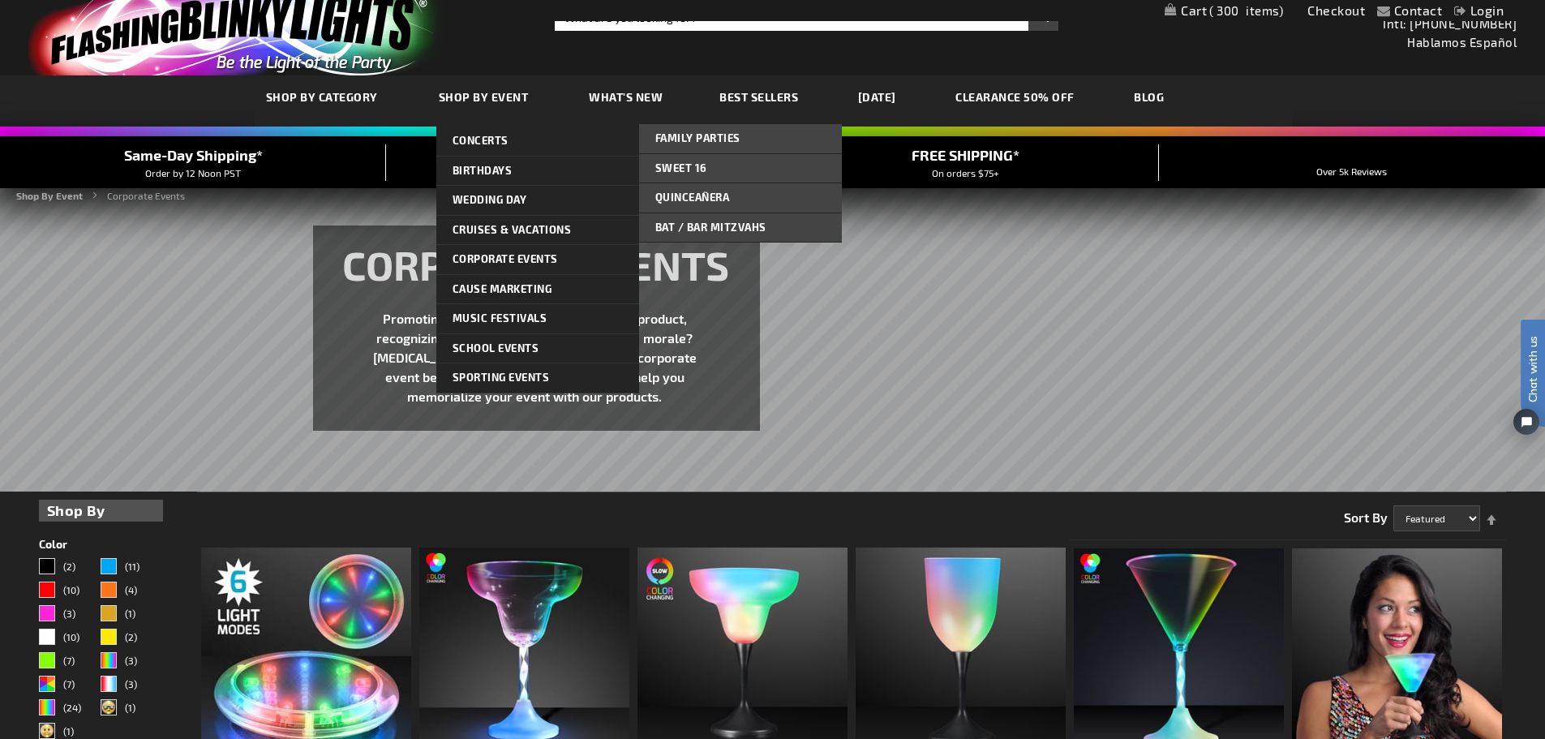
scroll to position [30, 0]
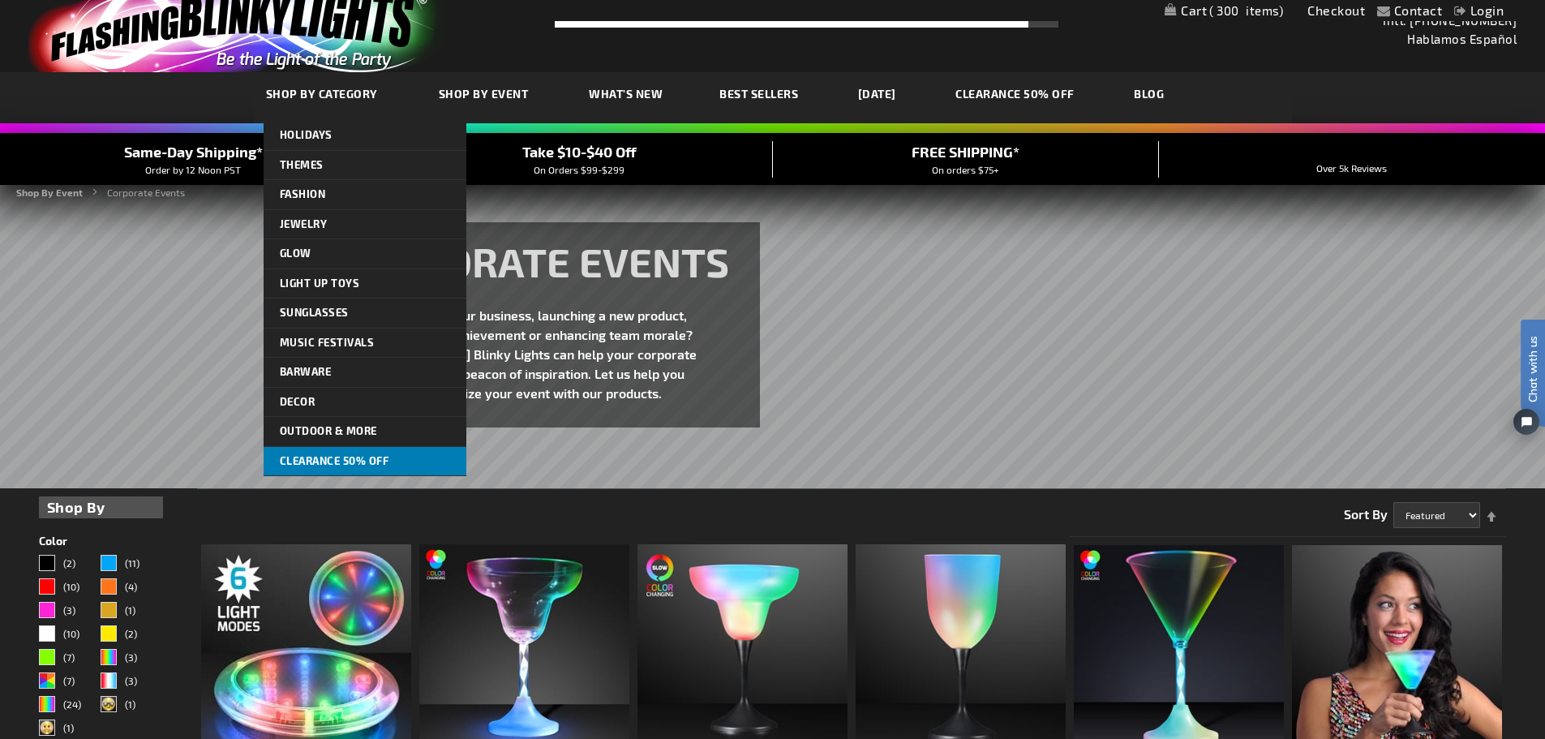
click at [382, 457] on span "CLEARANCE 50% OFF" at bounding box center [335, 460] width 110 height 13
